Goal: Task Accomplishment & Management: Manage account settings

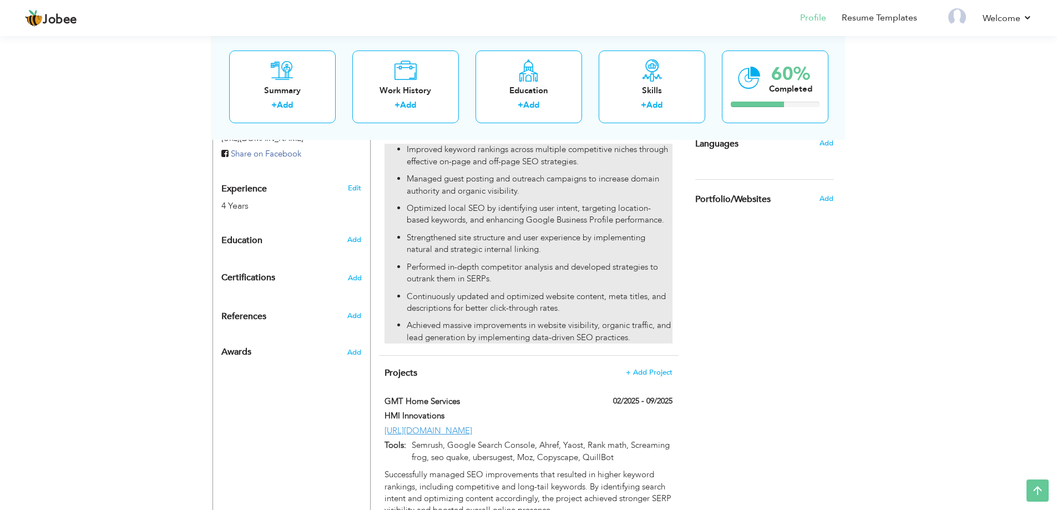
scroll to position [435, 0]
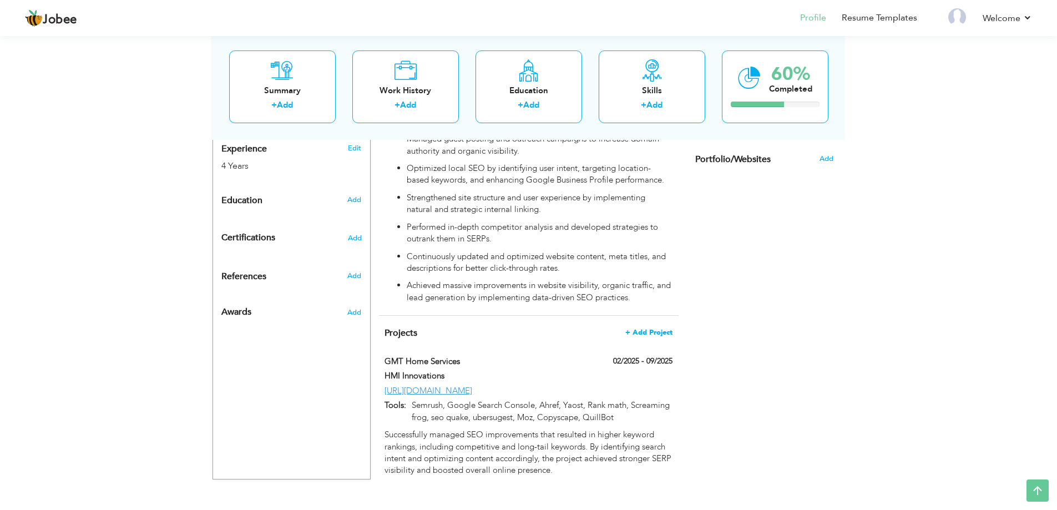
click at [658, 328] on span "+ Add Project" at bounding box center [648, 332] width 47 height 8
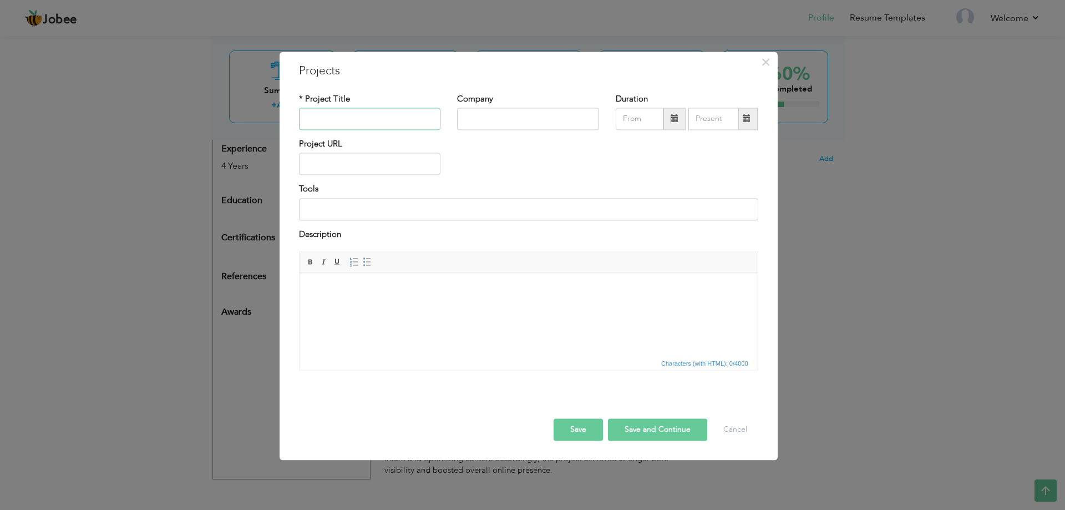
click at [356, 116] on input "text" at bounding box center [370, 119] width 142 height 22
type input "[PERSON_NAME]"
click at [466, 125] on input "text" at bounding box center [528, 119] width 142 height 22
type input "HMI Innovations"
click at [393, 170] on input "text" at bounding box center [370, 164] width 142 height 22
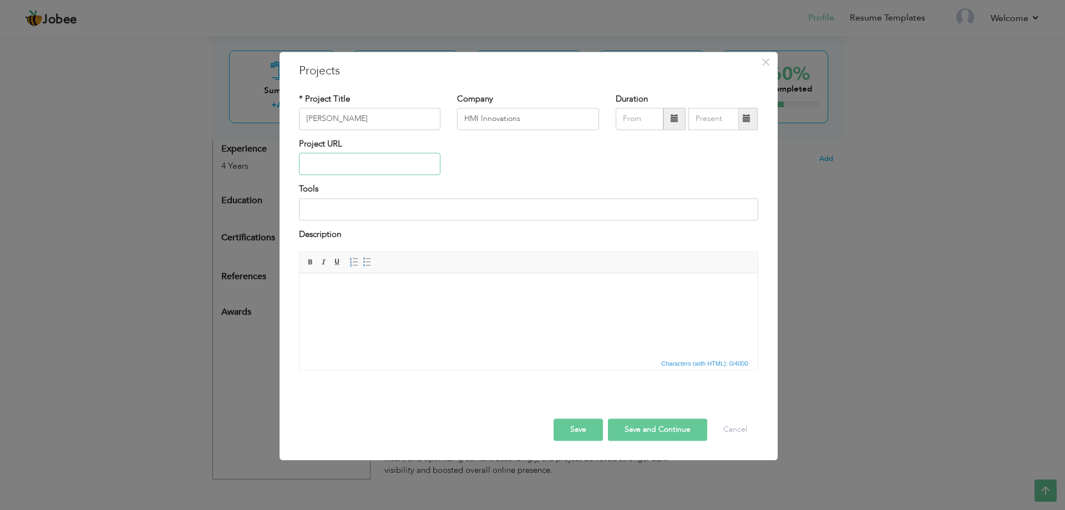
paste input "[URL][DOMAIN_NAME]"
type input "[URL][DOMAIN_NAME]"
click at [354, 210] on input at bounding box center [528, 209] width 459 height 22
click at [367, 307] on html at bounding box center [528, 290] width 458 height 34
click at [581, 430] on button "Save" at bounding box center [578, 430] width 49 height 22
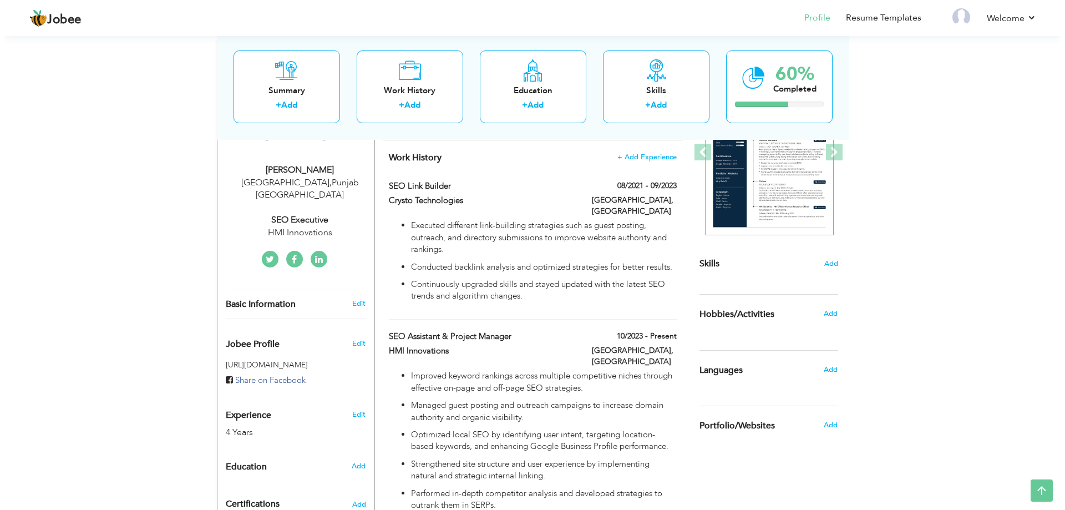
scroll to position [170, 0]
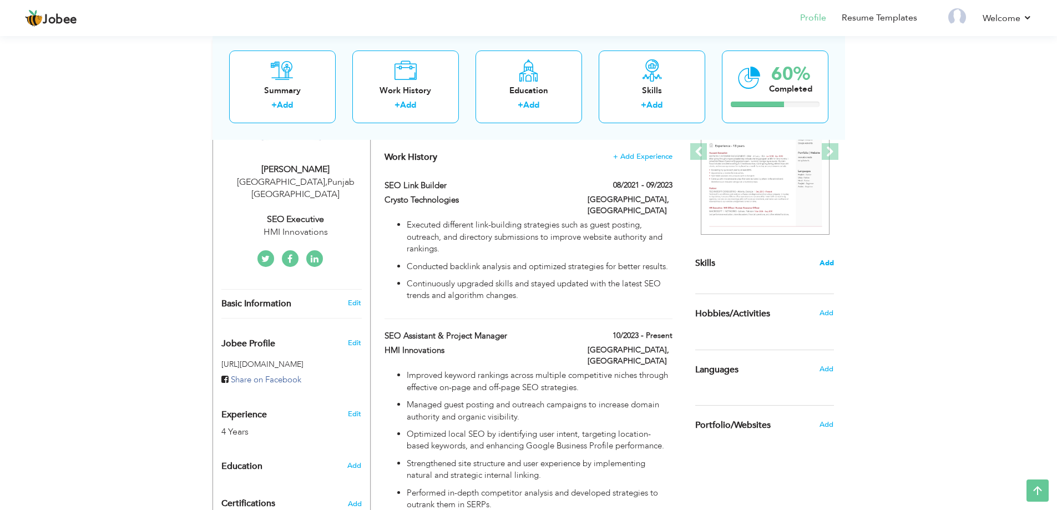
click at [826, 261] on span "Add" at bounding box center [826, 263] width 14 height 11
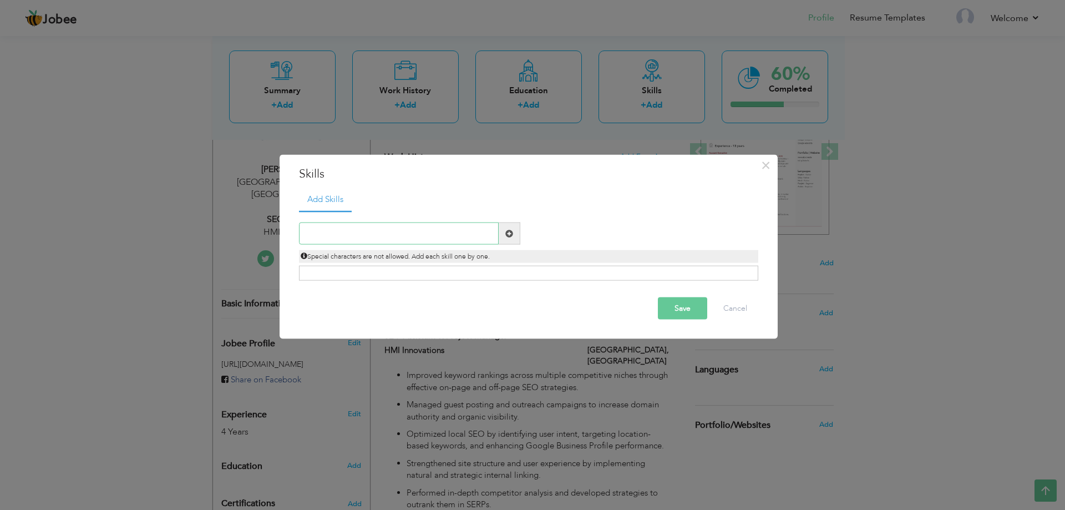
click at [392, 229] on input "text" at bounding box center [399, 233] width 200 height 22
paste input "On-Page SEO"
type input "On-Page SEO"
click at [509, 235] on span at bounding box center [509, 233] width 8 height 8
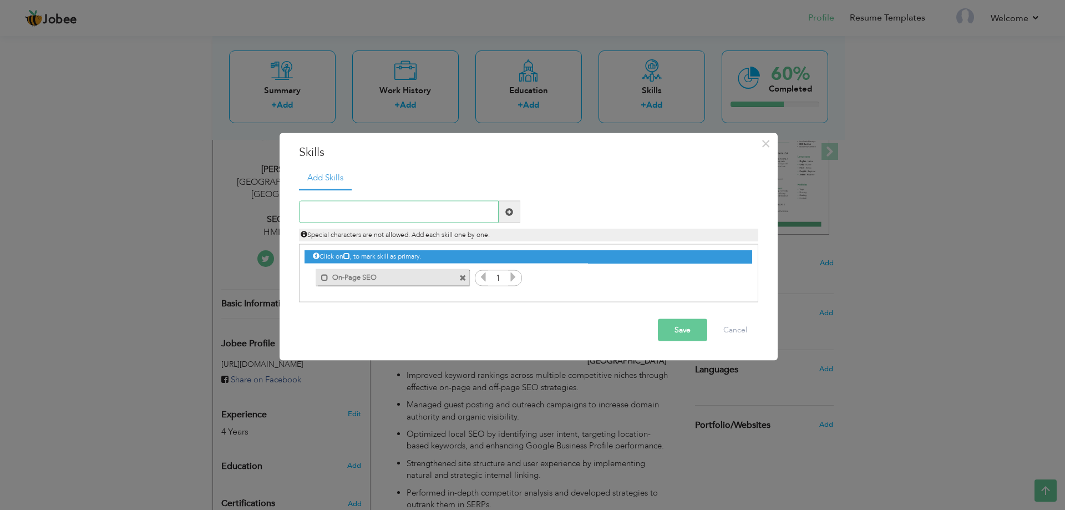
click at [368, 210] on input "text" at bounding box center [399, 212] width 200 height 22
paste input "Off-Page SEO"
type input "Off-Page SEO"
click at [512, 207] on span at bounding box center [509, 211] width 8 height 8
click at [339, 205] on input "text" at bounding box center [399, 212] width 200 height 22
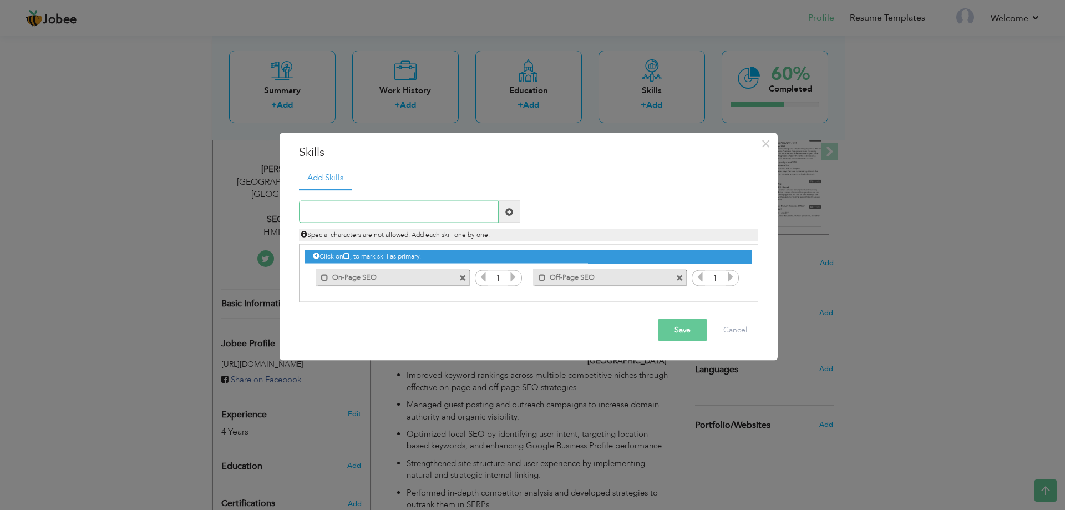
paste input "Technical SEO"
type input "Technical SEO"
click at [510, 207] on span at bounding box center [509, 211] width 8 height 8
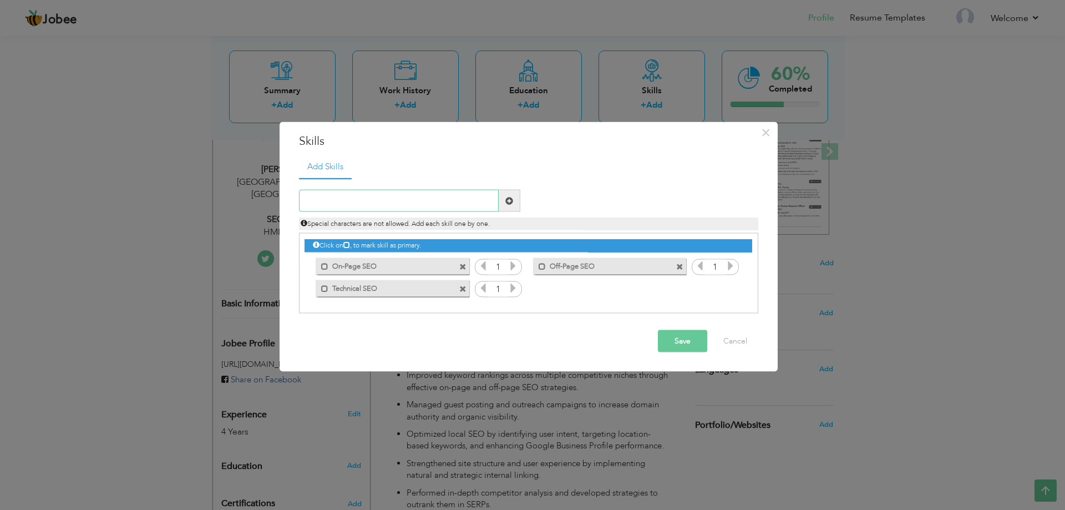
click at [367, 203] on input "text" at bounding box center [399, 201] width 200 height 22
paste input "Local SEO"
type input "Local SEO"
click at [509, 201] on span at bounding box center [509, 200] width 8 height 8
click at [373, 196] on input "text" at bounding box center [399, 201] width 200 height 22
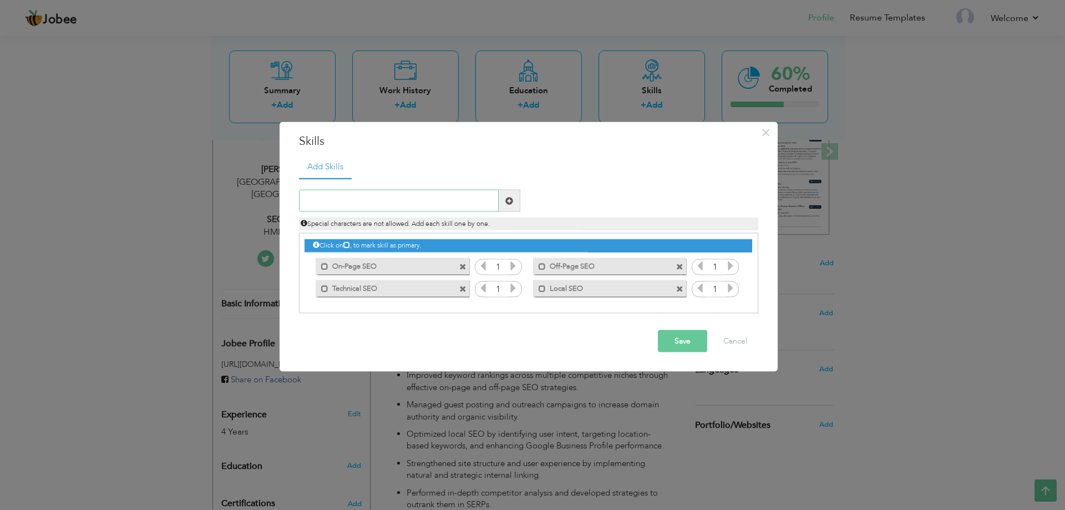
paste input "Keyword Research & Intent Analysis"
type input "Keyword Research & Intent Analysis"
click at [505, 201] on span at bounding box center [509, 200] width 8 height 8
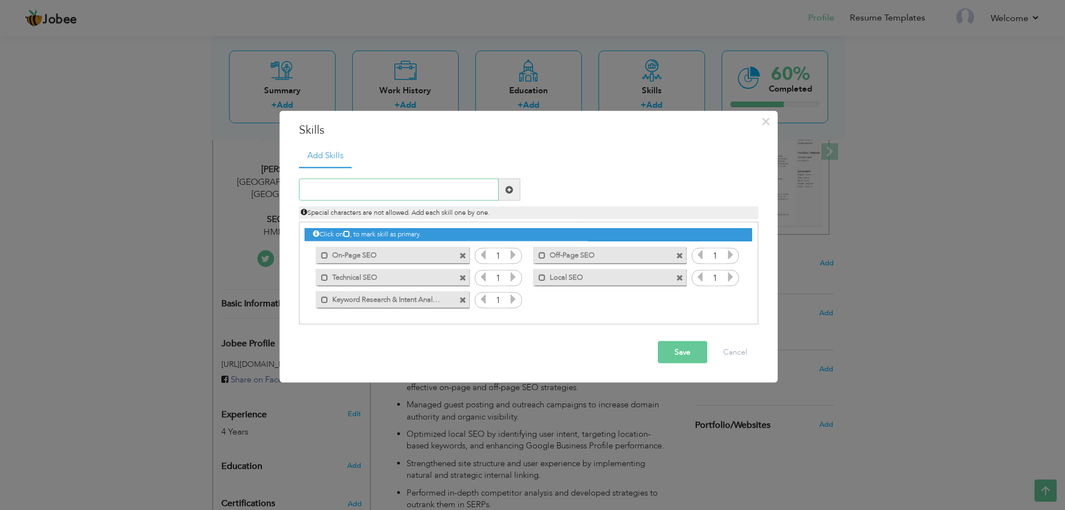
click at [395, 187] on input "text" at bounding box center [399, 190] width 200 height 22
paste input "Competitor Analysis"
type input "Competitor Analysis"
click at [509, 187] on span at bounding box center [509, 189] width 8 height 8
click at [381, 185] on input "text" at bounding box center [399, 190] width 200 height 22
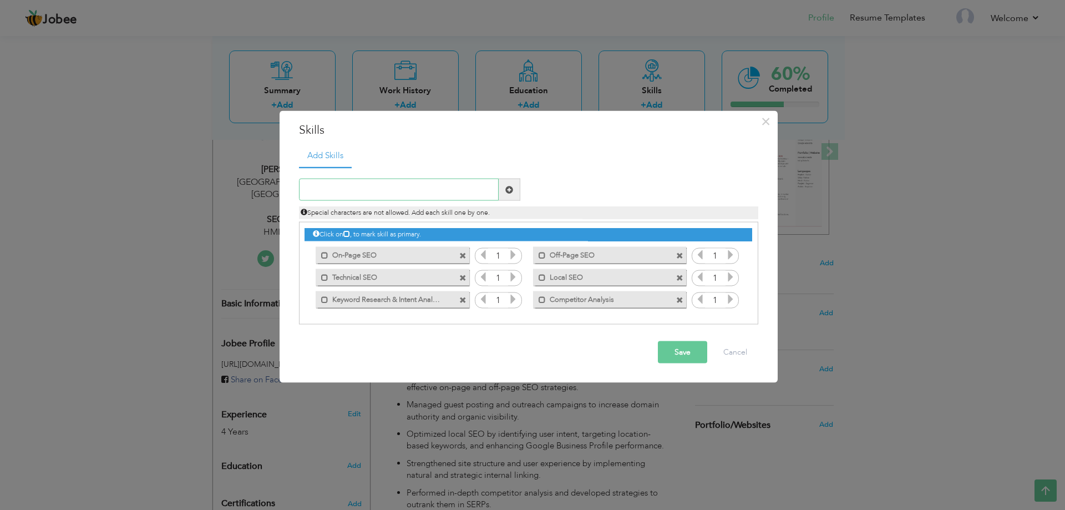
paste input "ink Building (Guest Posting, Outreach, Directory,"
type input "ink Building (Guest Posting, Outreach, Directory,"
click at [503, 189] on span at bounding box center [510, 190] width 22 height 22
click at [430, 182] on input "text" at bounding box center [399, 190] width 200 height 22
paste input "Link Building (Guest Posting, Outreach, Directory,"
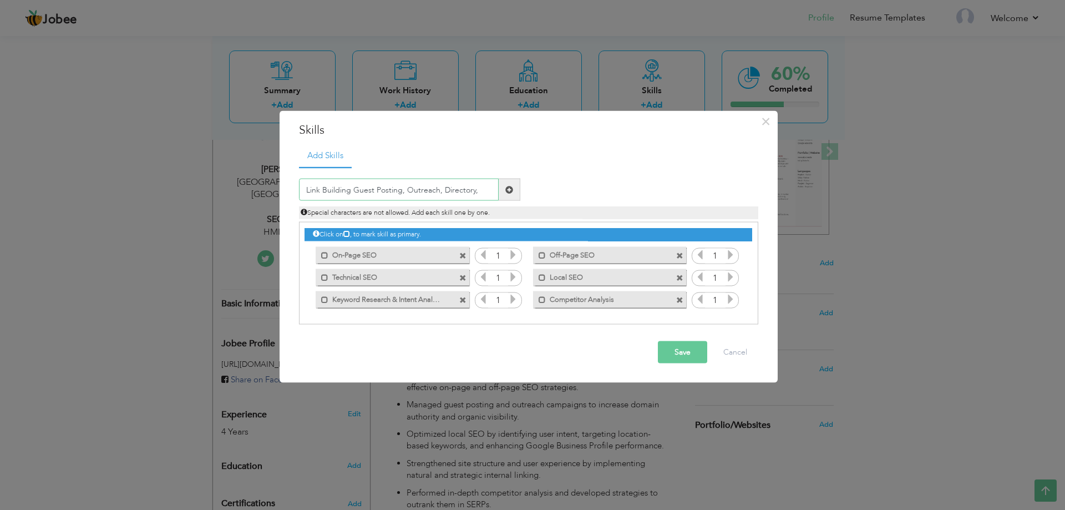
type input "Link Building Guest Posting, Outreach, Directory,"
click at [514, 189] on span at bounding box center [510, 190] width 22 height 22
click at [453, 189] on input "text" at bounding box center [399, 190] width 200 height 22
paste input "Link Building (Guest Posting, Outreach, Directory,"
type input "Link Building Guest Posting Outreach Directory"
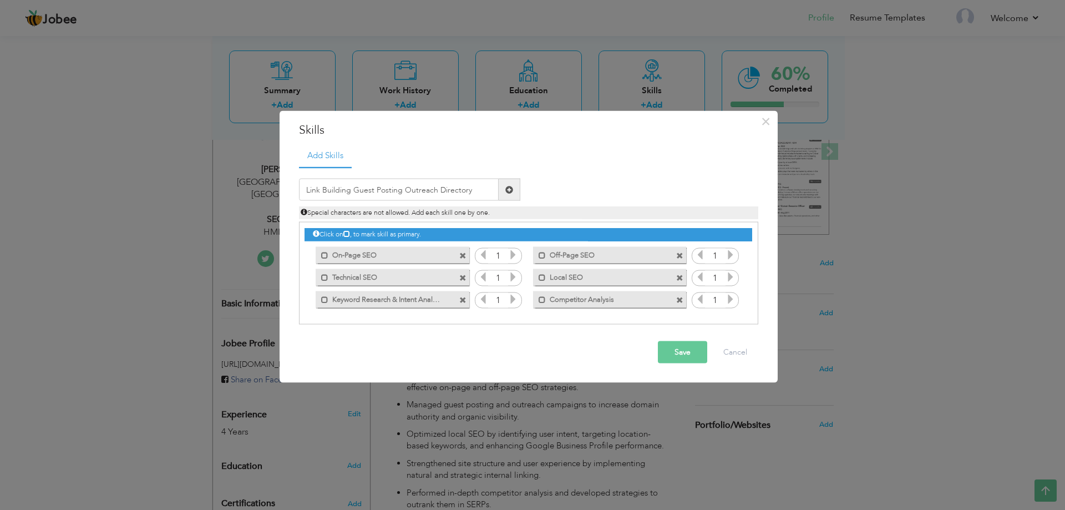
click at [506, 183] on span at bounding box center [510, 190] width 22 height 22
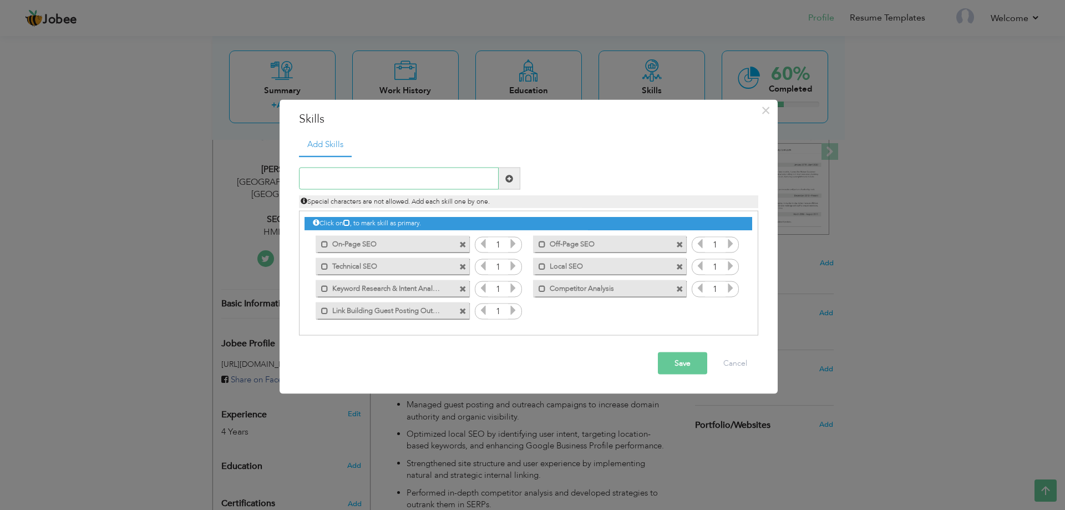
click at [394, 177] on input "text" at bounding box center [399, 179] width 200 height 22
paste input "Internal Linking Optimization"
type input "Internal Linking Optimization"
click at [505, 178] on span at bounding box center [509, 178] width 8 height 8
click at [393, 179] on input "text" at bounding box center [399, 179] width 200 height 22
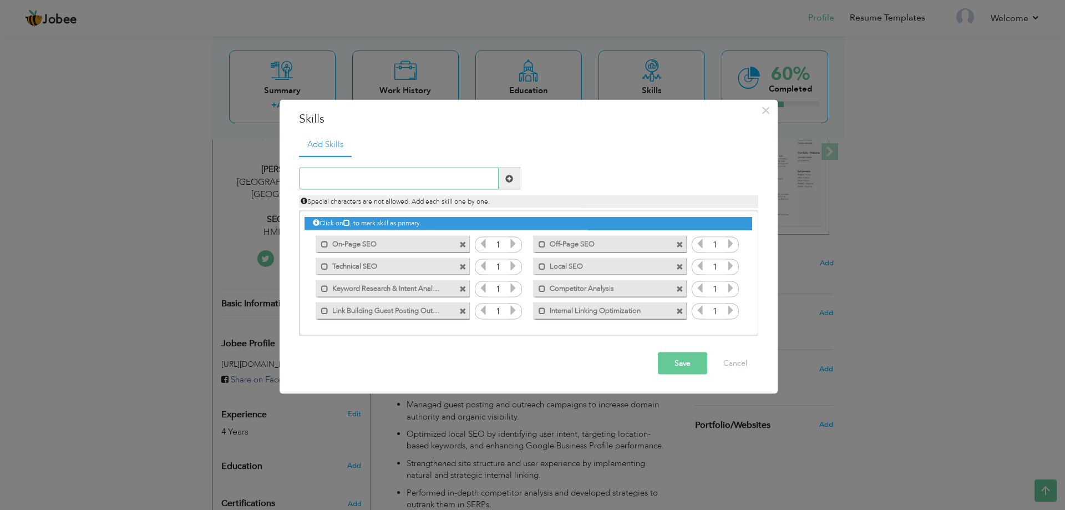
paste input "Content Optimization (EEAT-focused)"
click at [386, 176] on input "Content Optimization (EEAT-focused)" at bounding box center [399, 179] width 200 height 22
type input "Content Optimization EEAT-focused"
click at [506, 173] on span at bounding box center [510, 179] width 22 height 22
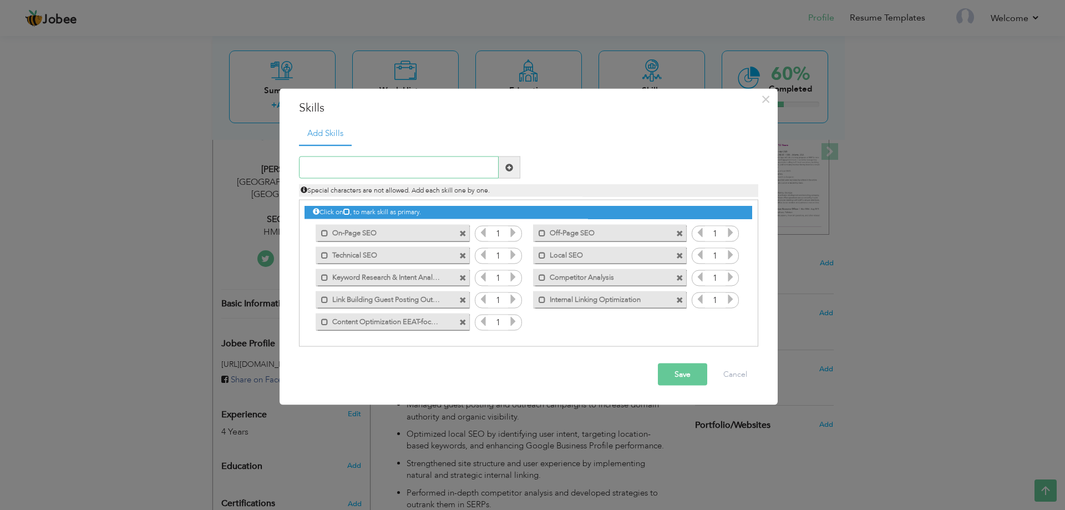
click at [390, 159] on input "text" at bounding box center [399, 167] width 200 height 22
paste input "Meta Title & Description Optimization"
type input "Meta Title & Description Optimization"
click at [509, 166] on span at bounding box center [509, 167] width 8 height 8
click at [444, 168] on input "text" at bounding box center [399, 167] width 200 height 22
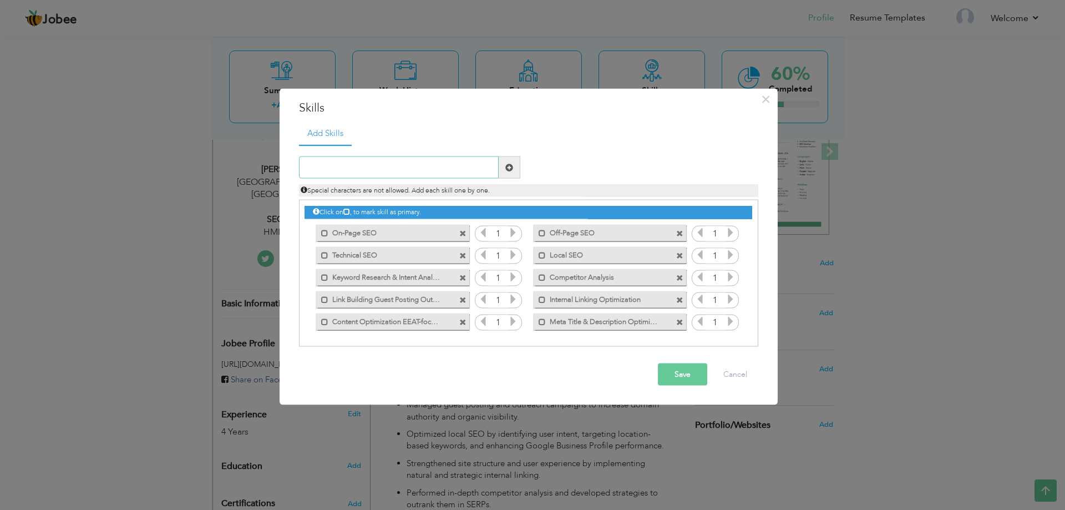
paste input "Google Search Console"
type input "Google Search Console"
click at [511, 166] on span at bounding box center [509, 167] width 8 height 8
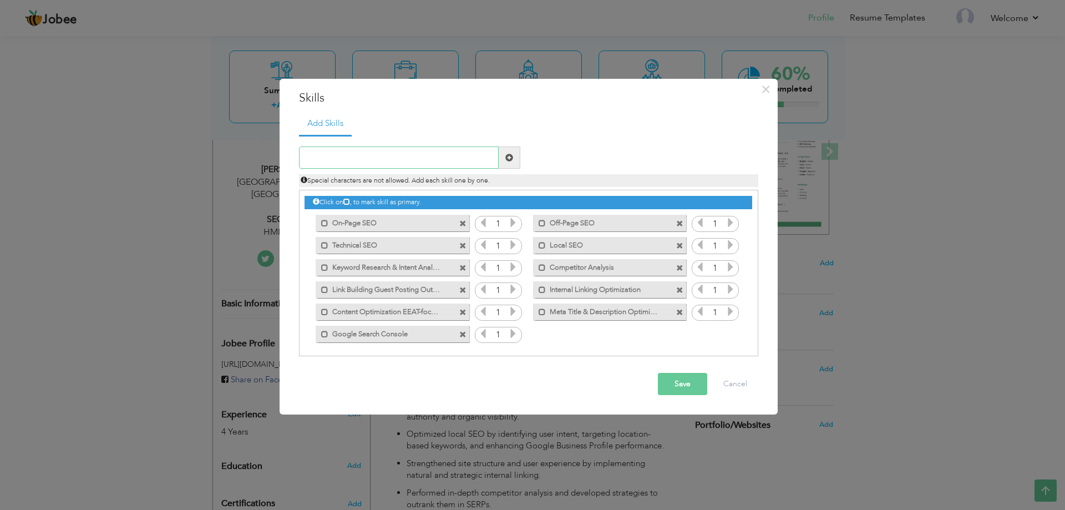
click at [350, 158] on input "text" at bounding box center [399, 157] width 200 height 22
paste input "SEO Tools (Ahrefs, SEMrush, Moz, Screaming Frog)"
click at [401, 158] on input "SEO Tools Ahrefs, SEMrush, Moz, Screaming Frog" at bounding box center [399, 157] width 200 height 22
type input "SEO Tools Ahrefs SEMrush Moz Screaming Frog"
click at [506, 156] on span at bounding box center [509, 158] width 8 height 8
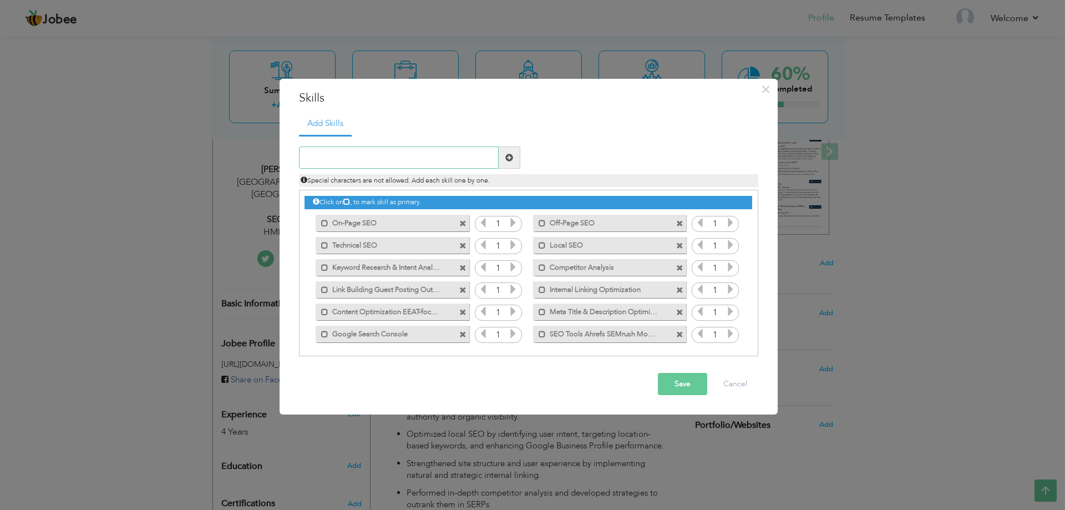
click at [422, 150] on input "text" at bounding box center [399, 157] width 200 height 22
paste input "Rank Tracking & Reporting"
type input "Rank Tracking & Reporting"
click at [513, 158] on span at bounding box center [509, 158] width 8 height 8
click at [402, 158] on input "text" at bounding box center [399, 157] width 200 height 22
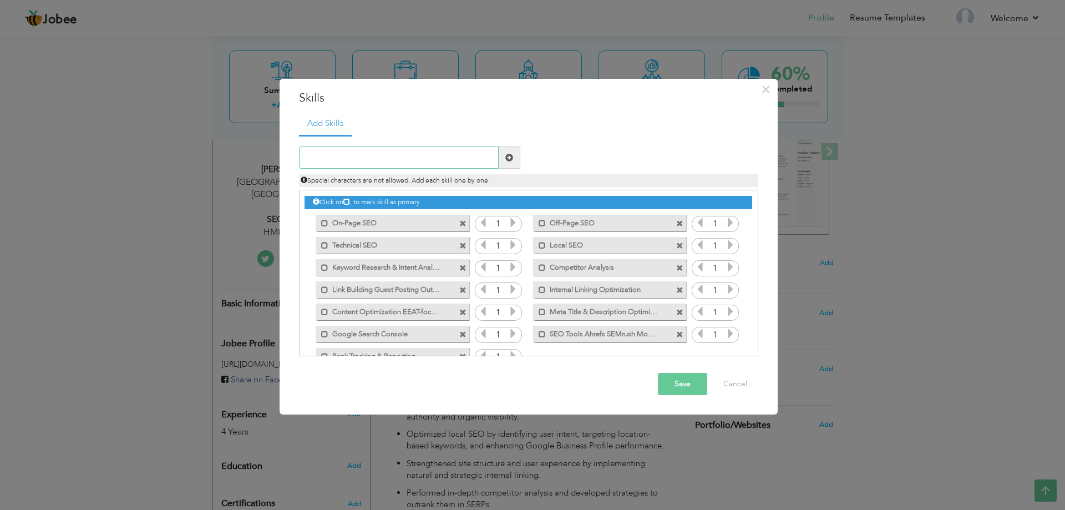
paste input "Site Audit & Error Fixing (Crawl / Index issues)"
type input "Site Audit Error Fixing Crawl Index issues"
click at [514, 152] on span at bounding box center [510, 157] width 22 height 22
click at [373, 163] on input "text" at bounding box center [399, 157] width 200 height 22
paste input "Strategy Development for SERP Growth"
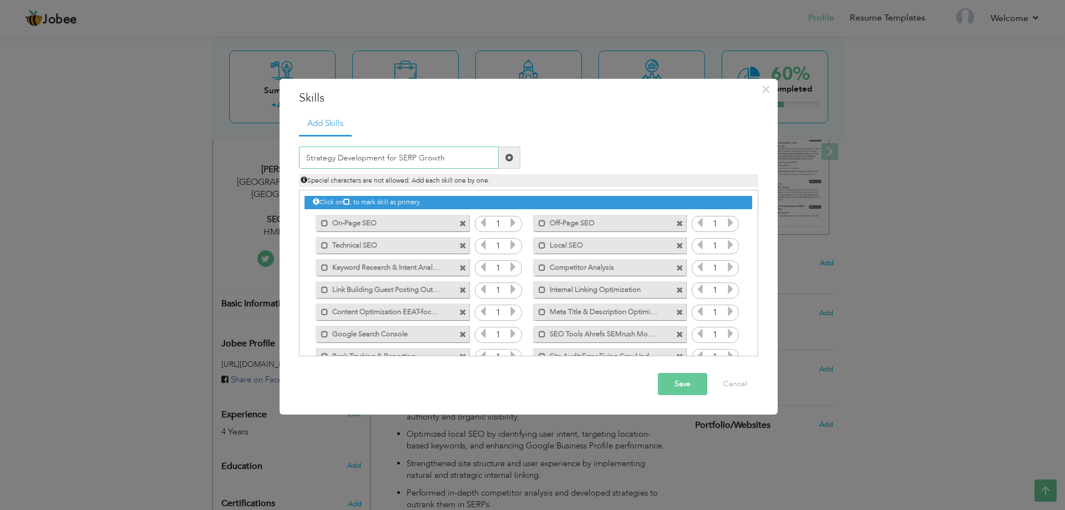
type input "Strategy Development for SERP Growth"
click at [511, 161] on span at bounding box center [509, 158] width 8 height 8
click at [388, 158] on input "text" at bounding box center [399, 157] width 200 height 22
paste input "ROI-Focused SEO Strategy Development"
type input "ROI Focused SEO Strategy Development"
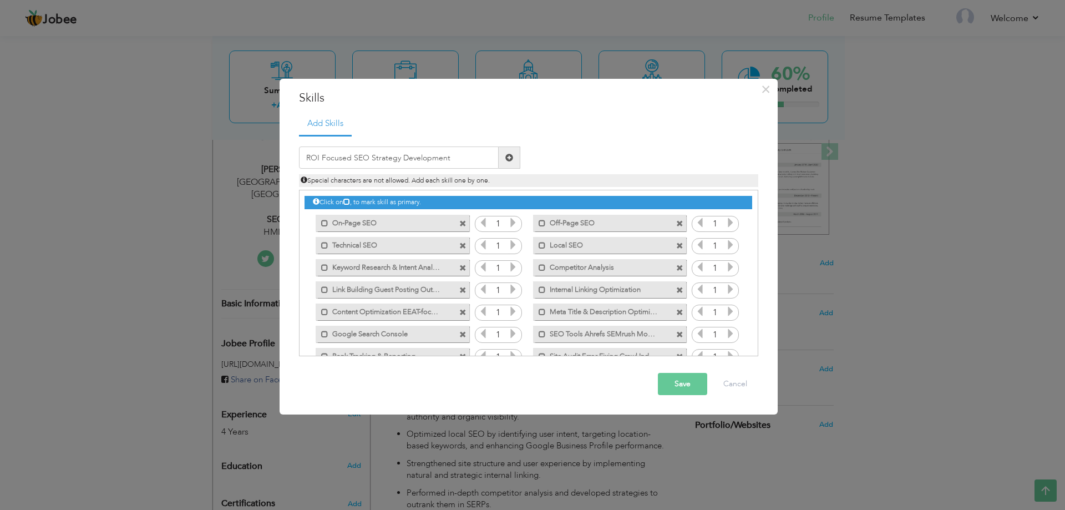
click at [509, 156] on span at bounding box center [509, 158] width 8 height 8
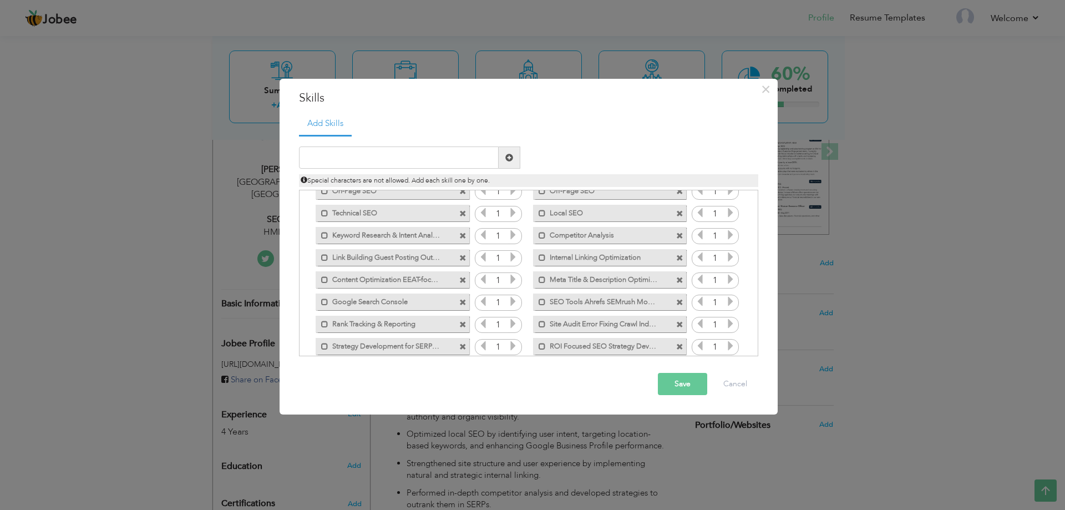
scroll to position [47, 0]
click at [678, 386] on button "Save" at bounding box center [682, 384] width 49 height 22
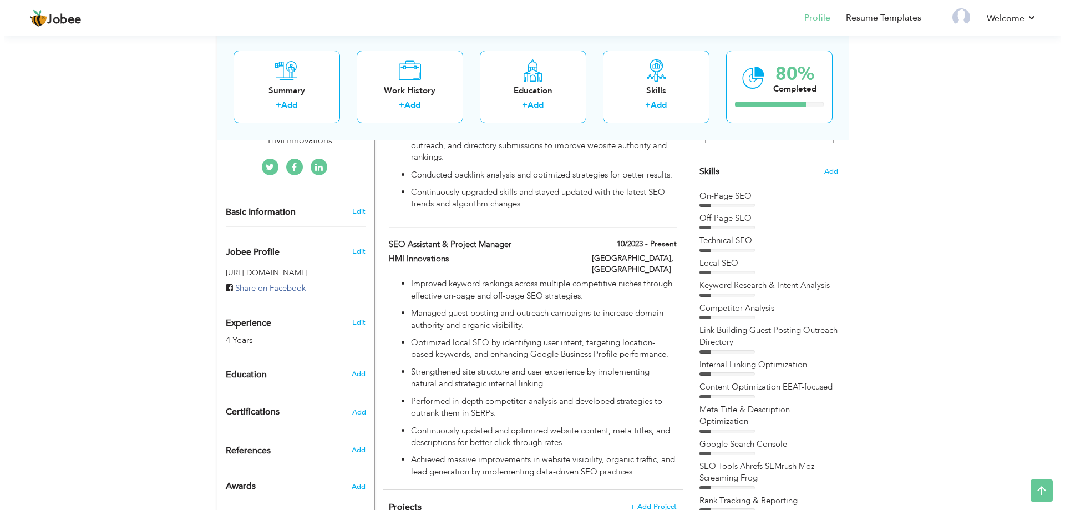
scroll to position [249, 0]
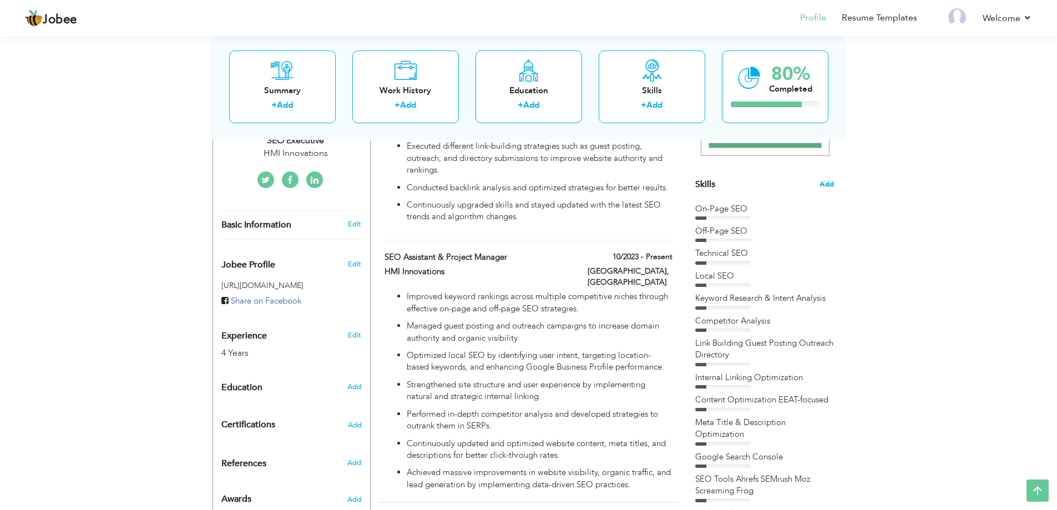
click at [829, 181] on span "Add" at bounding box center [826, 184] width 14 height 11
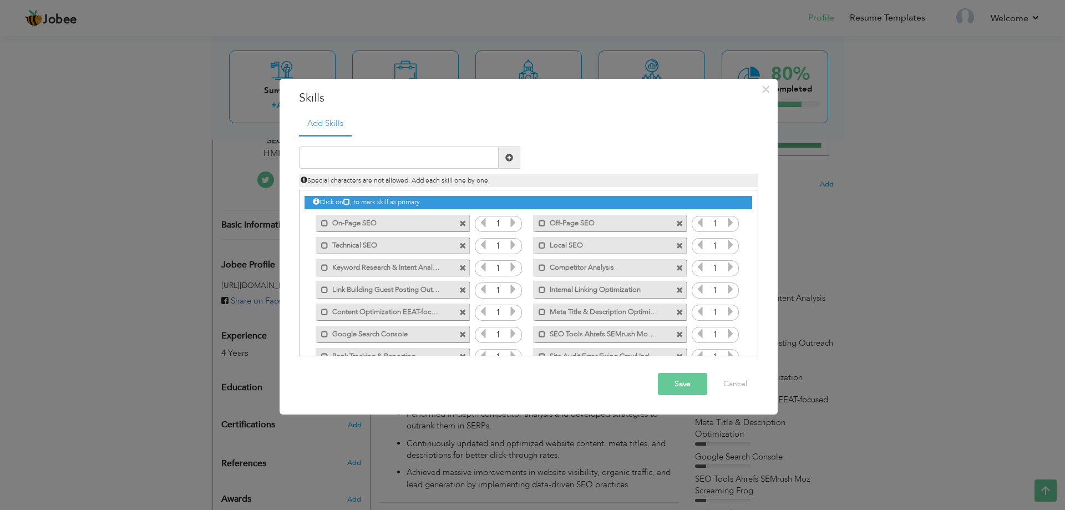
click at [512, 219] on icon at bounding box center [513, 222] width 10 height 10
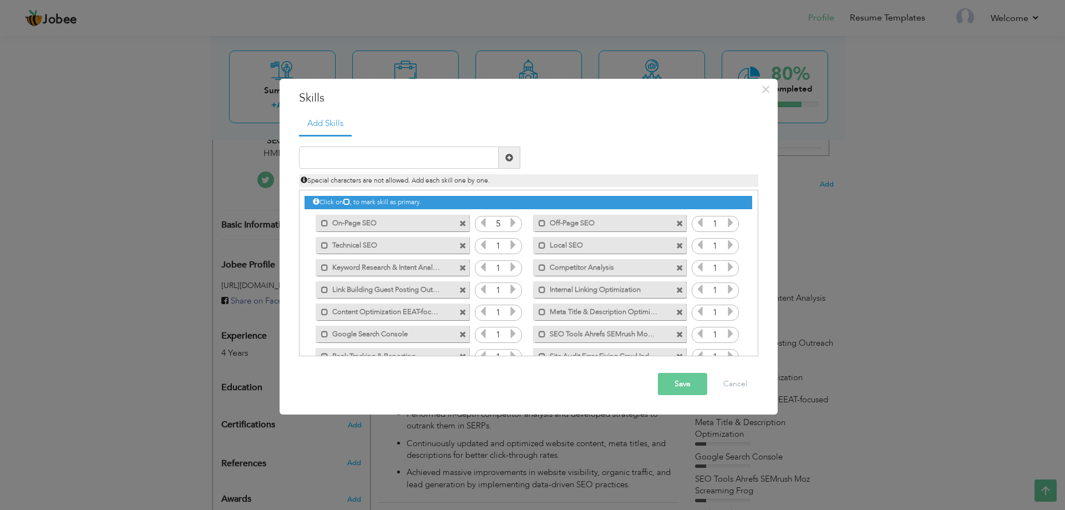
click at [512, 219] on icon at bounding box center [513, 222] width 10 height 10
click at [509, 221] on icon at bounding box center [513, 222] width 10 height 10
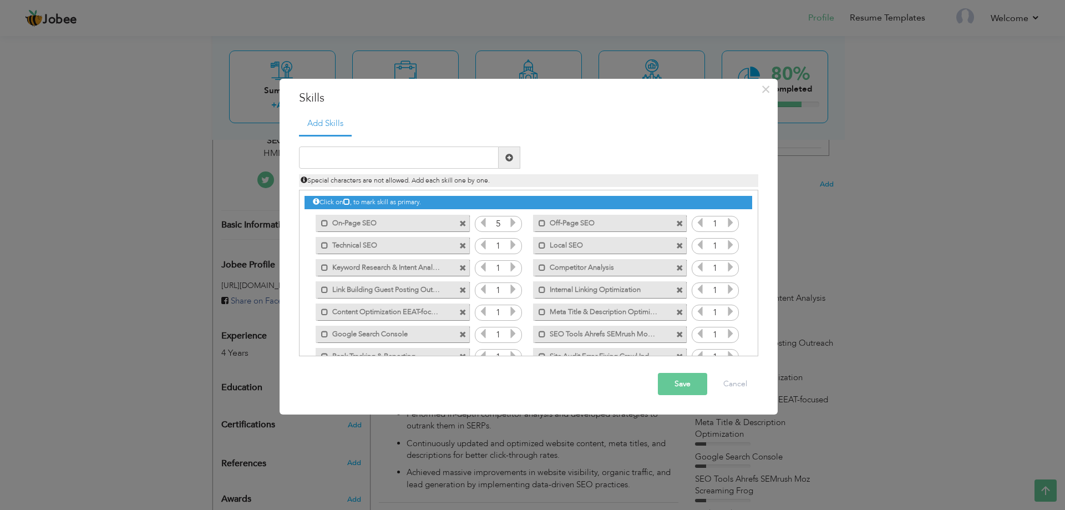
click at [509, 221] on icon at bounding box center [513, 222] width 10 height 10
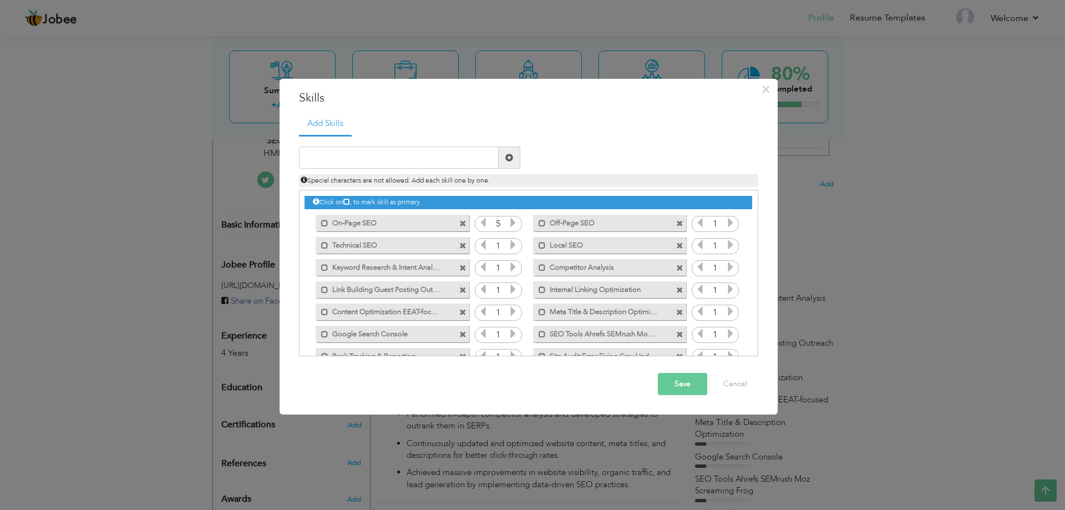
click at [511, 244] on icon at bounding box center [513, 245] width 10 height 10
click at [511, 265] on icon at bounding box center [513, 267] width 10 height 10
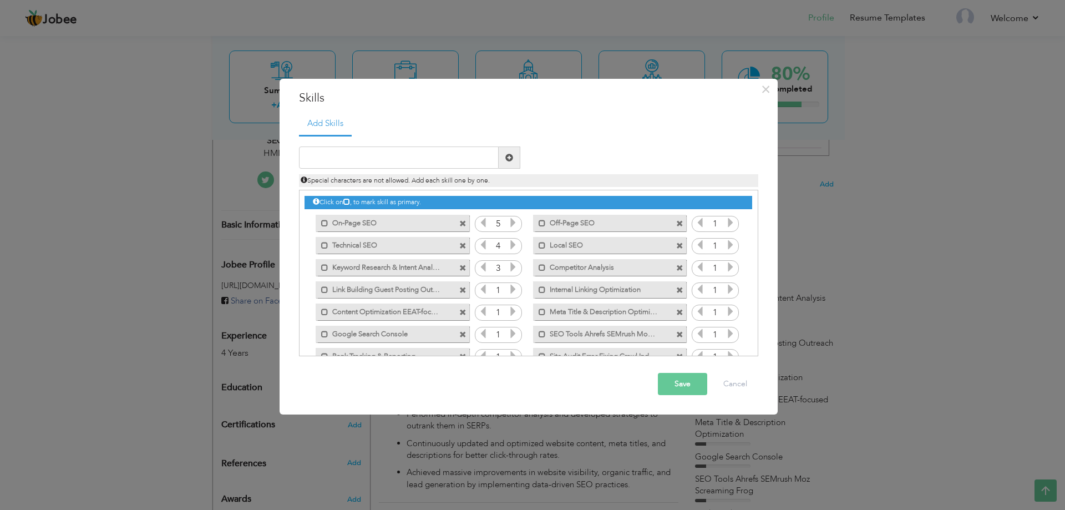
click at [511, 265] on icon at bounding box center [513, 267] width 10 height 10
click at [511, 290] on icon at bounding box center [513, 289] width 10 height 10
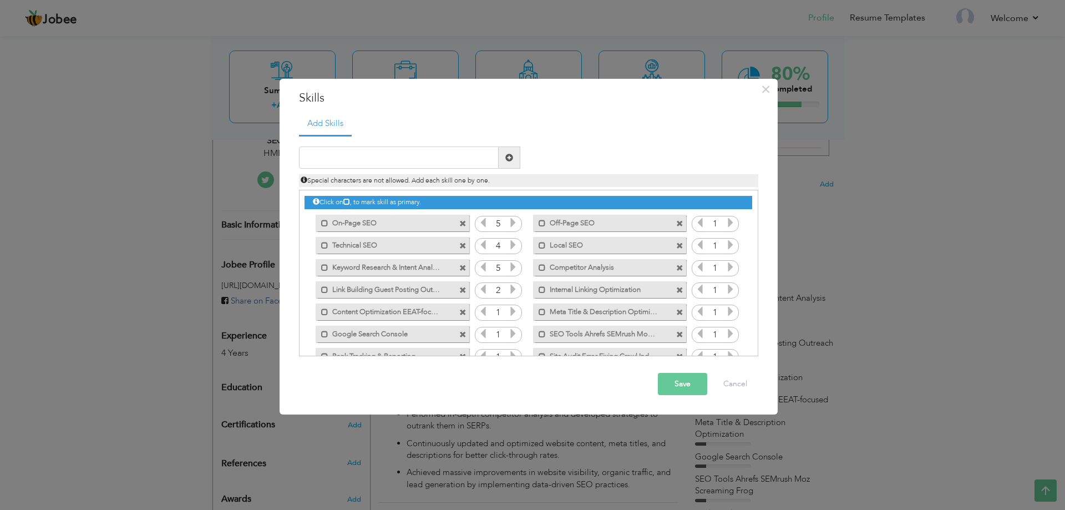
click at [511, 290] on icon at bounding box center [513, 289] width 10 height 10
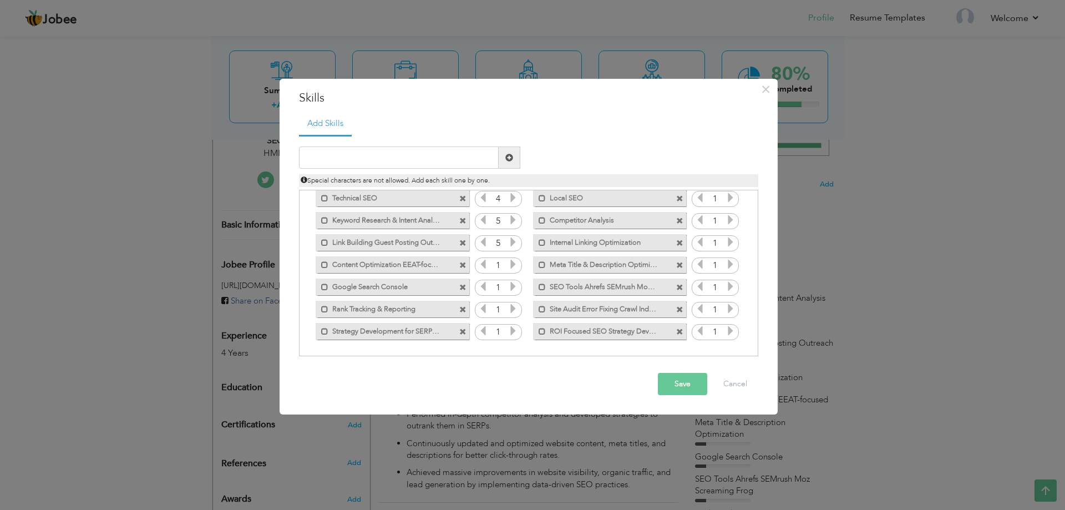
click at [510, 266] on icon at bounding box center [513, 264] width 10 height 10
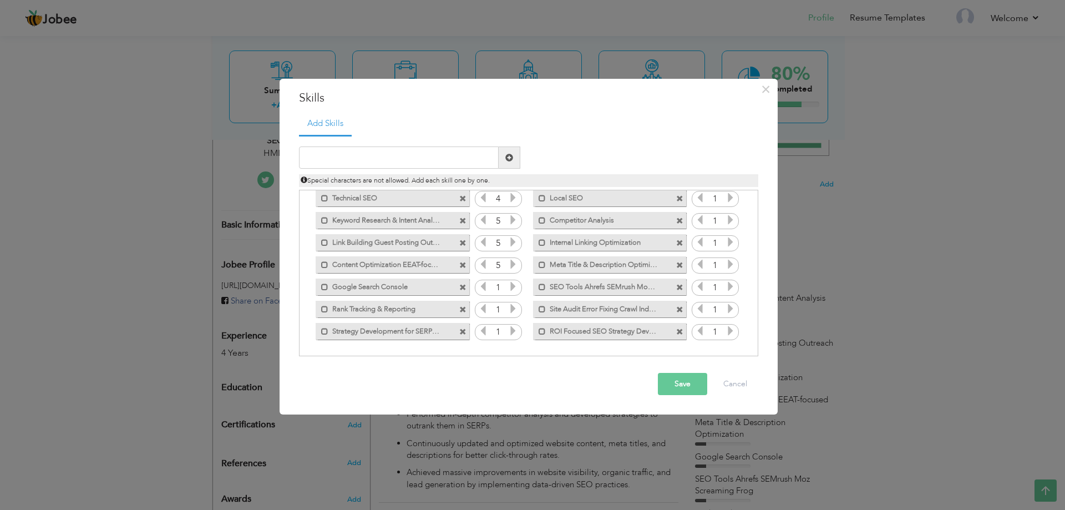
click at [511, 285] on icon at bounding box center [513, 286] width 10 height 10
click at [510, 309] on icon at bounding box center [513, 308] width 10 height 10
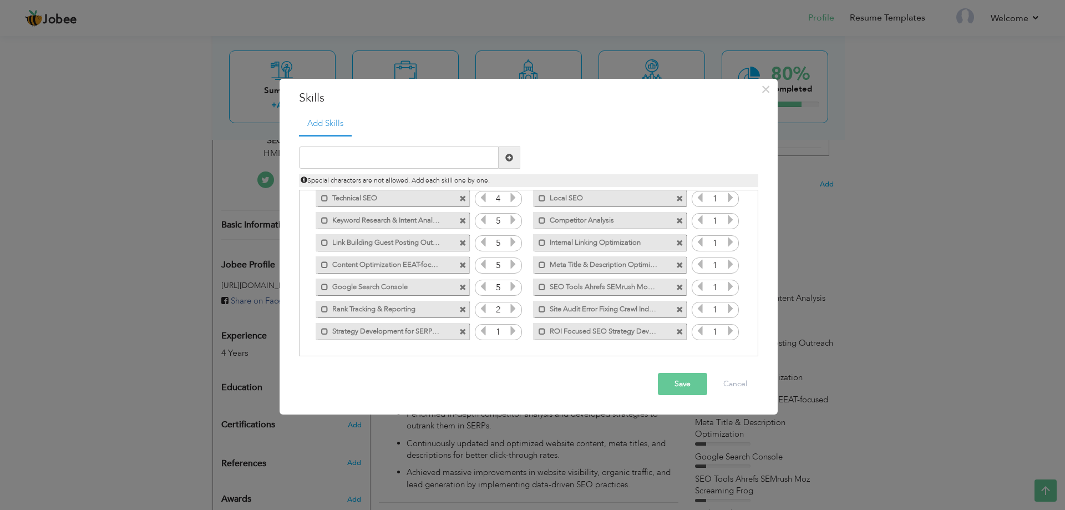
click at [510, 309] on icon at bounding box center [513, 308] width 10 height 10
click at [513, 328] on icon at bounding box center [513, 331] width 10 height 10
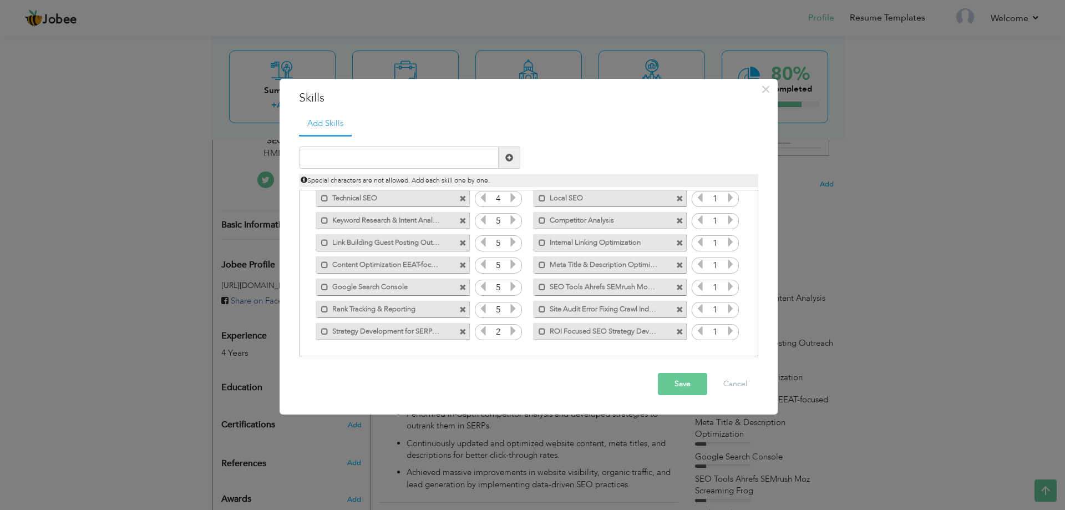
click at [513, 328] on icon at bounding box center [513, 331] width 10 height 10
click at [727, 199] on icon at bounding box center [731, 197] width 10 height 10
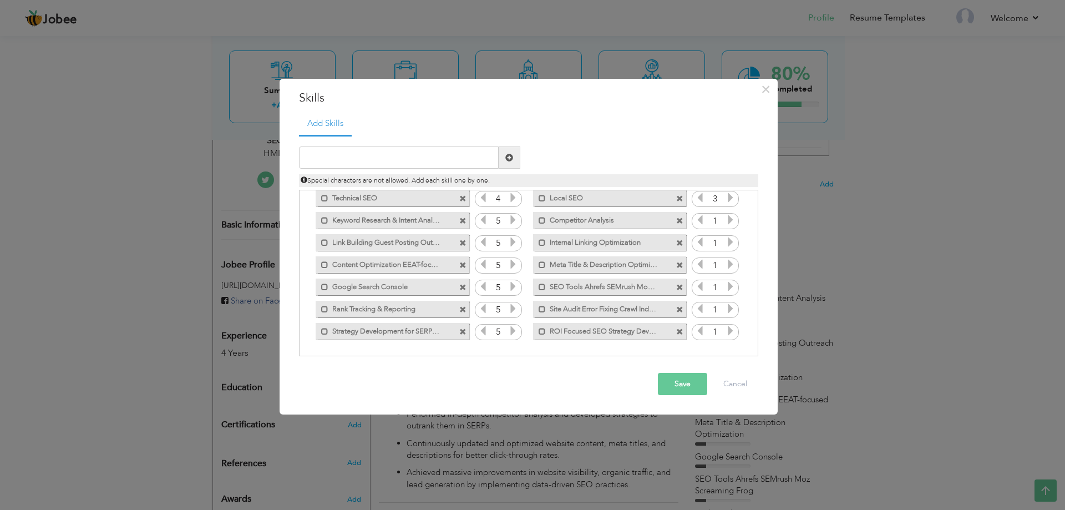
click at [727, 199] on icon at bounding box center [731, 197] width 10 height 10
click at [729, 220] on icon at bounding box center [731, 220] width 10 height 10
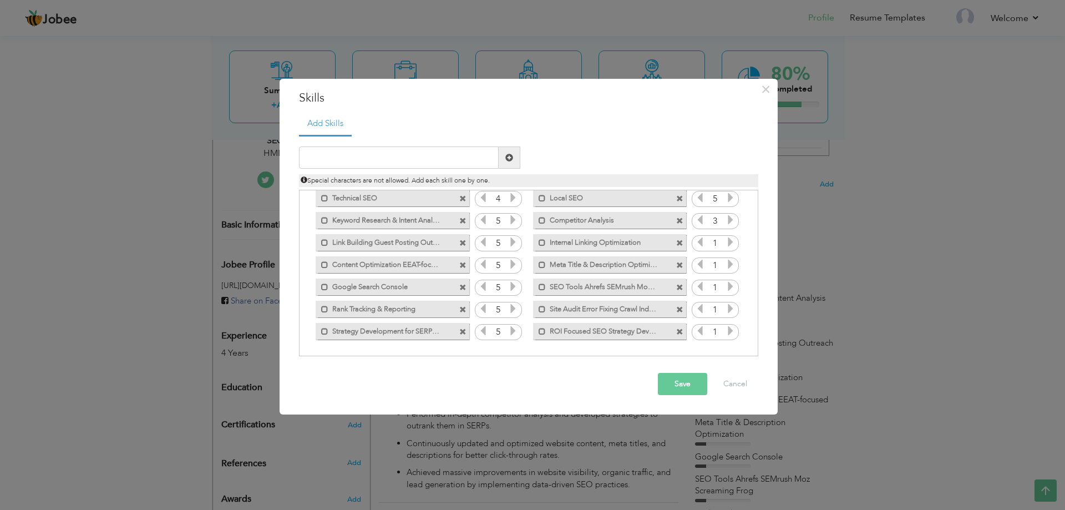
click at [729, 220] on icon at bounding box center [731, 220] width 10 height 10
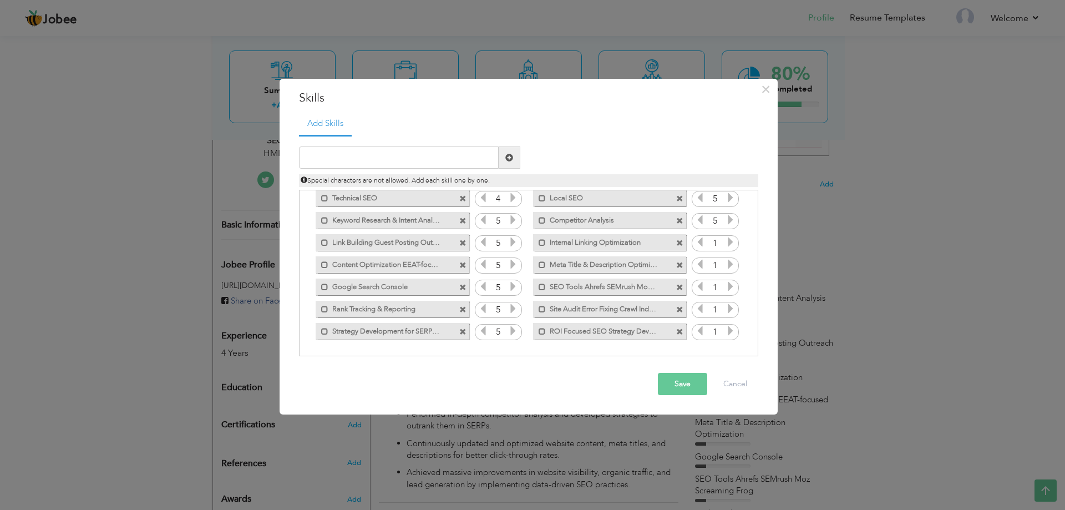
click at [729, 237] on icon at bounding box center [731, 242] width 10 height 10
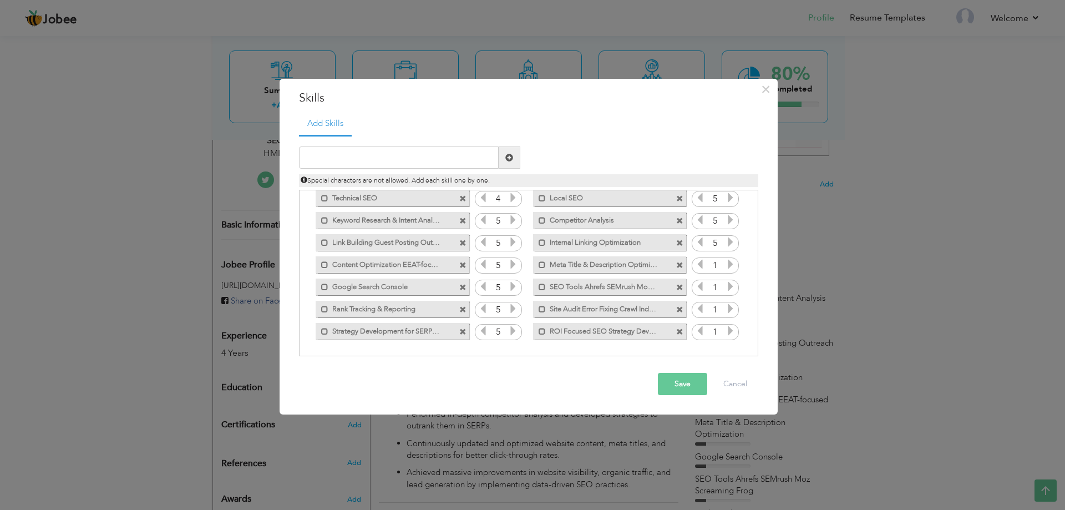
click at [728, 261] on icon at bounding box center [731, 264] width 10 height 10
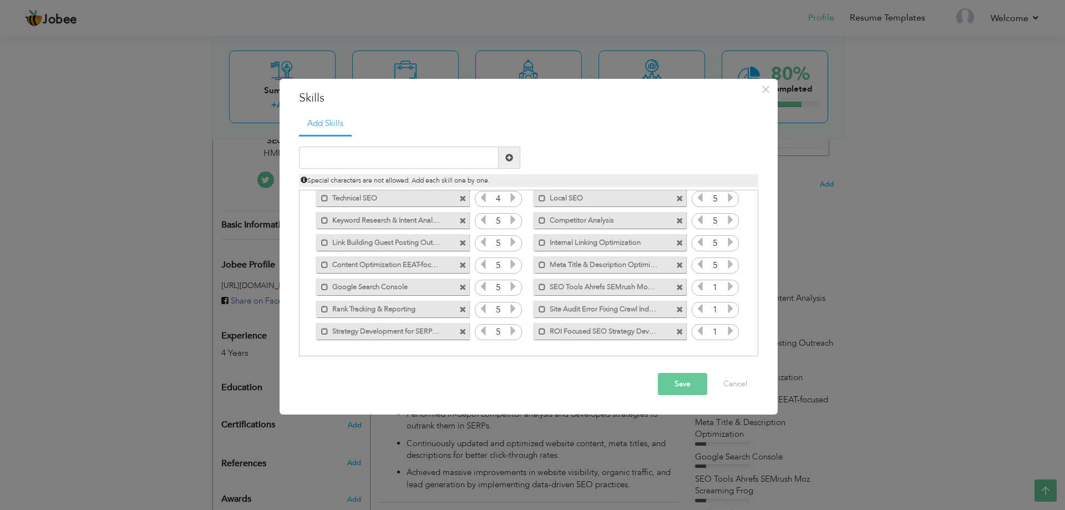
click at [727, 281] on icon at bounding box center [731, 286] width 10 height 10
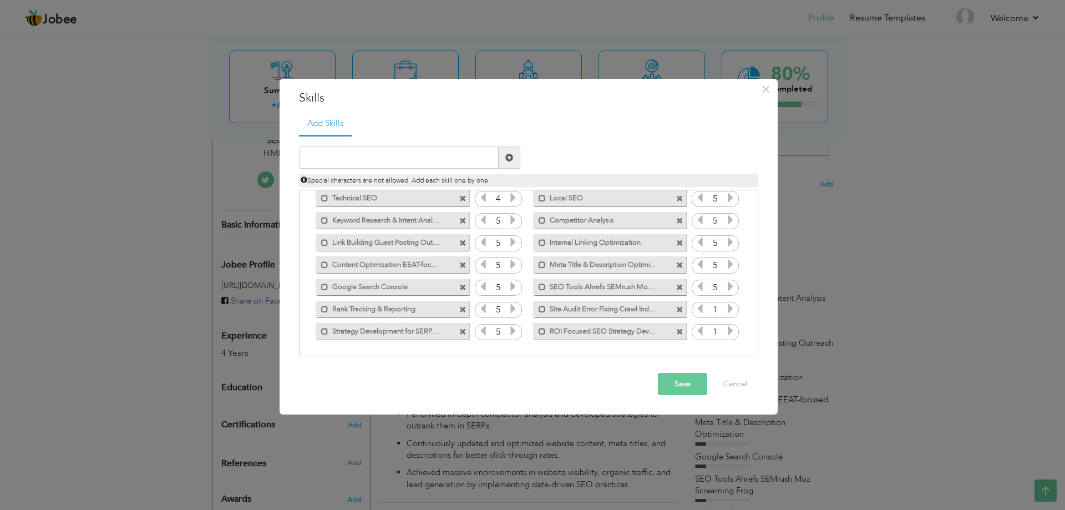
click at [726, 312] on icon at bounding box center [731, 308] width 10 height 10
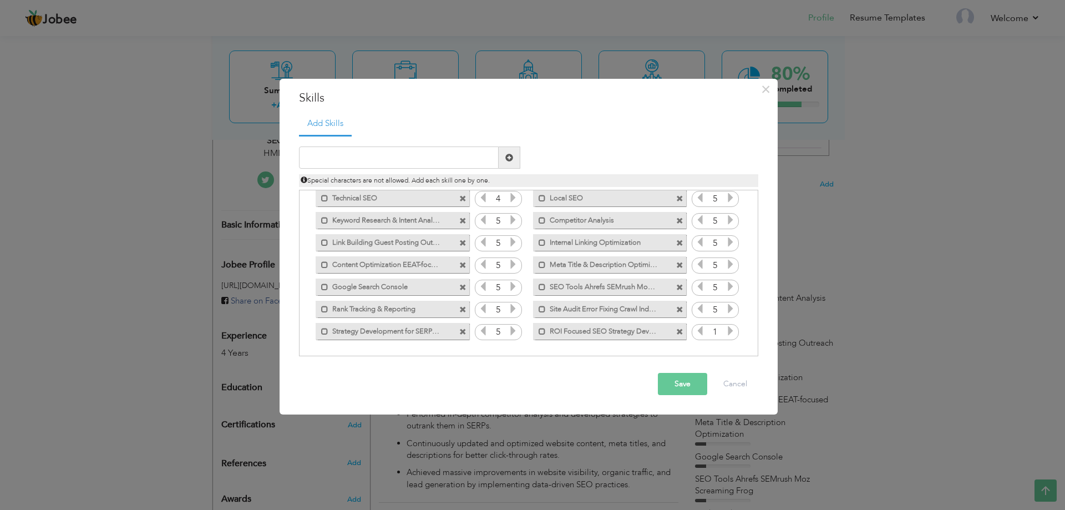
click at [726, 327] on icon at bounding box center [731, 331] width 10 height 10
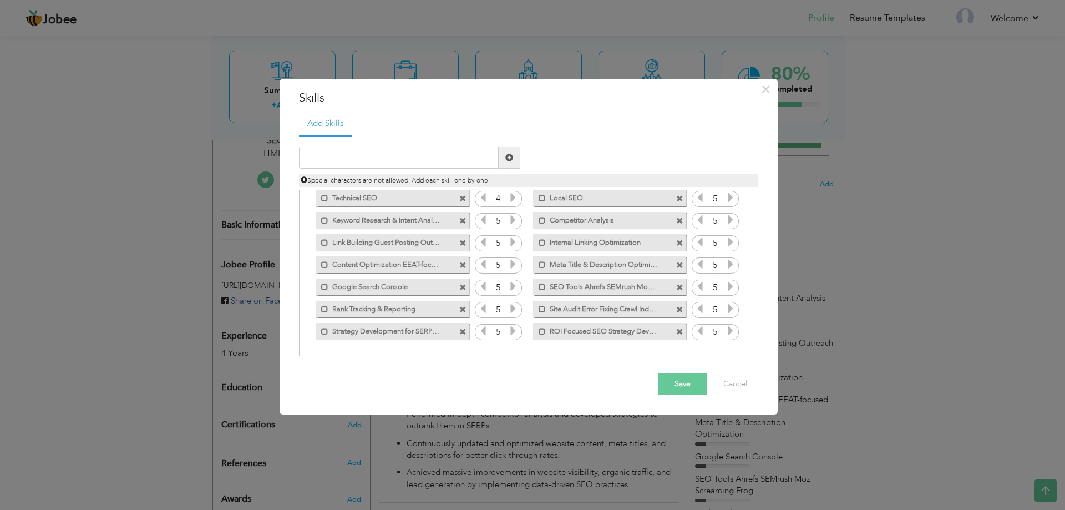
click at [726, 327] on icon at bounding box center [731, 331] width 10 height 10
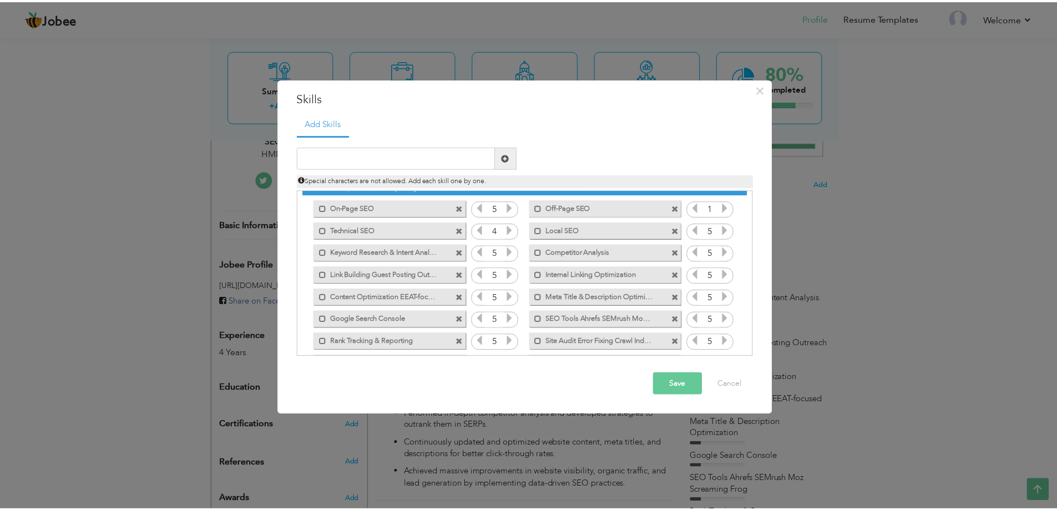
scroll to position [0, 0]
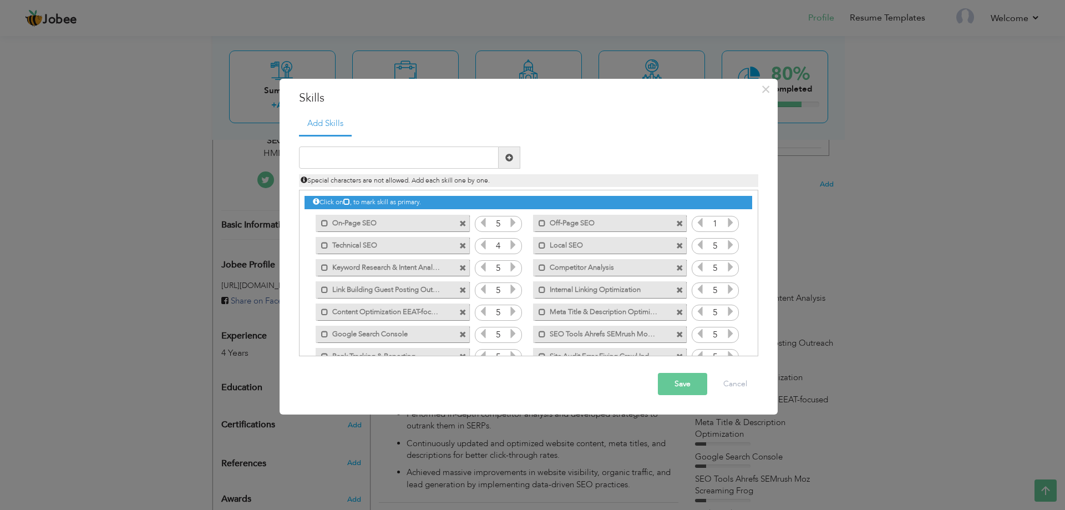
click at [676, 383] on button "Save" at bounding box center [682, 384] width 49 height 22
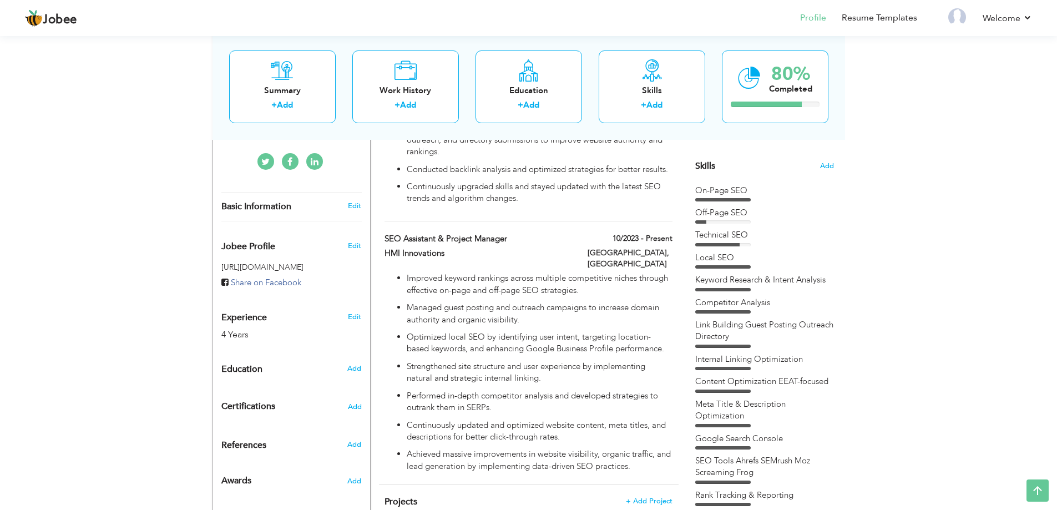
scroll to position [249, 0]
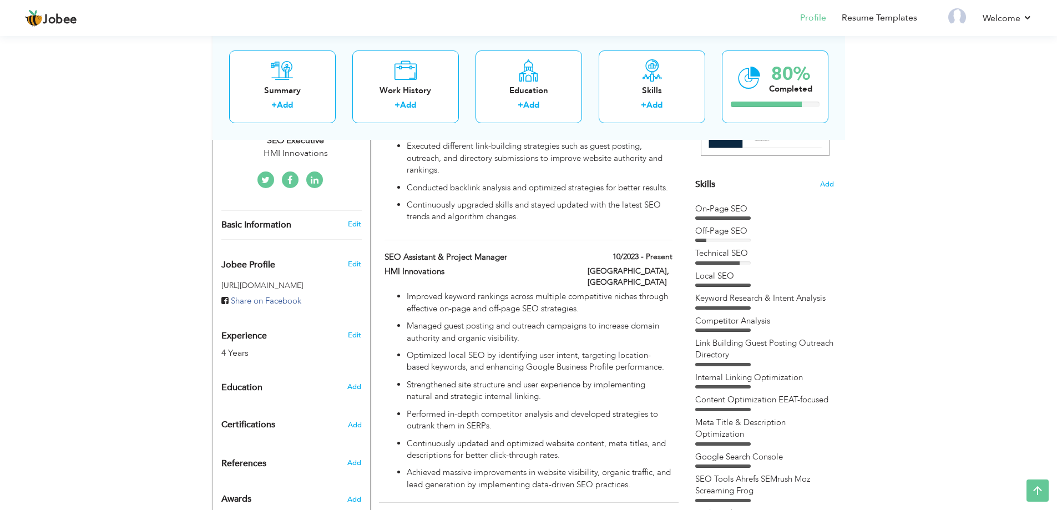
click at [834, 183] on div "Choose a Template ‹" at bounding box center [766, 386] width 158 height 851
click at [831, 182] on span "Add" at bounding box center [826, 184] width 14 height 11
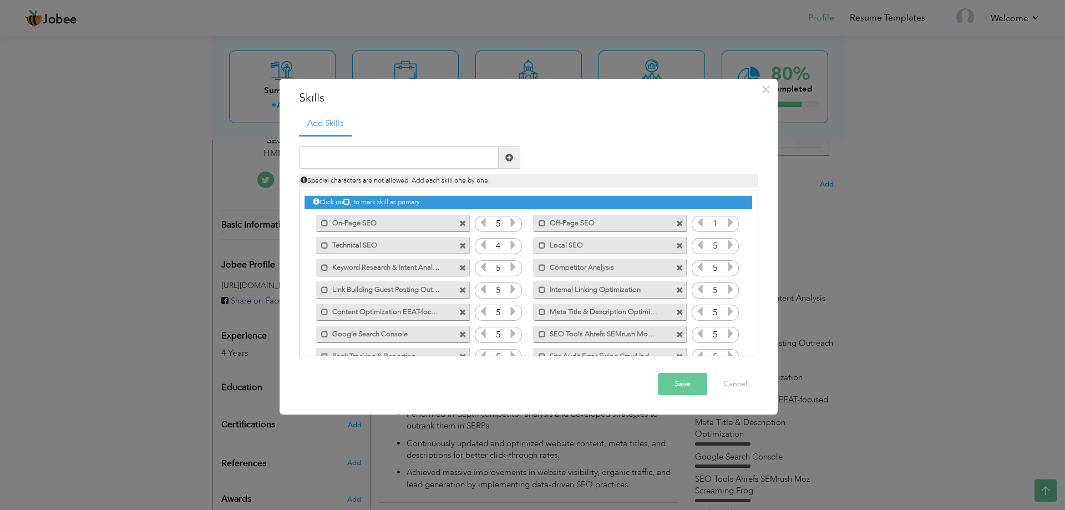
click at [729, 220] on icon at bounding box center [731, 222] width 10 height 10
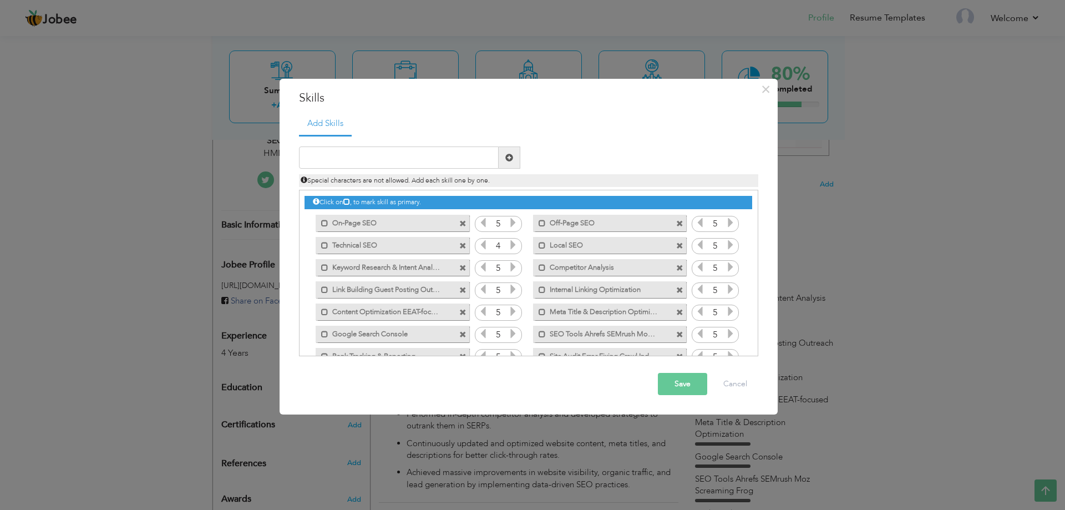
click at [678, 384] on button "Save" at bounding box center [682, 384] width 49 height 22
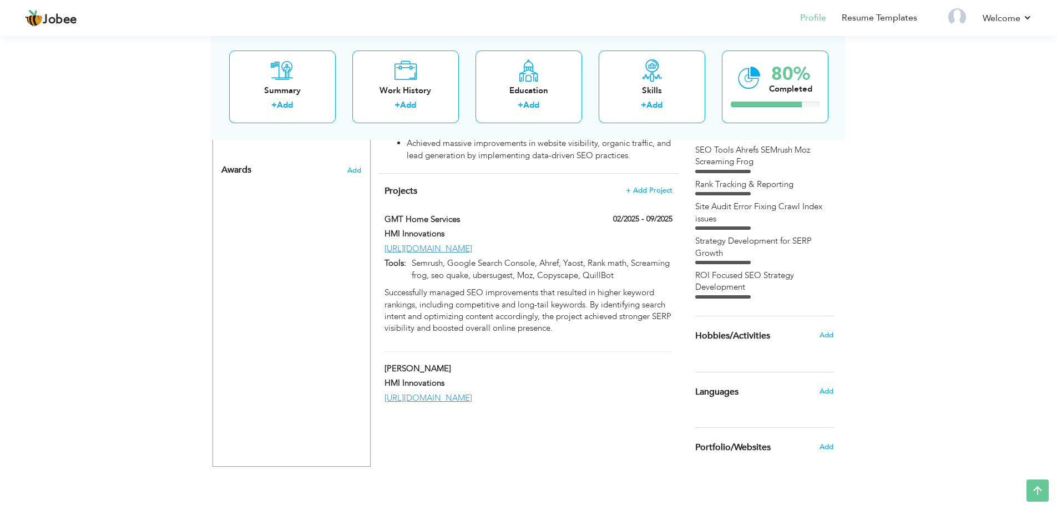
scroll to position [581, 0]
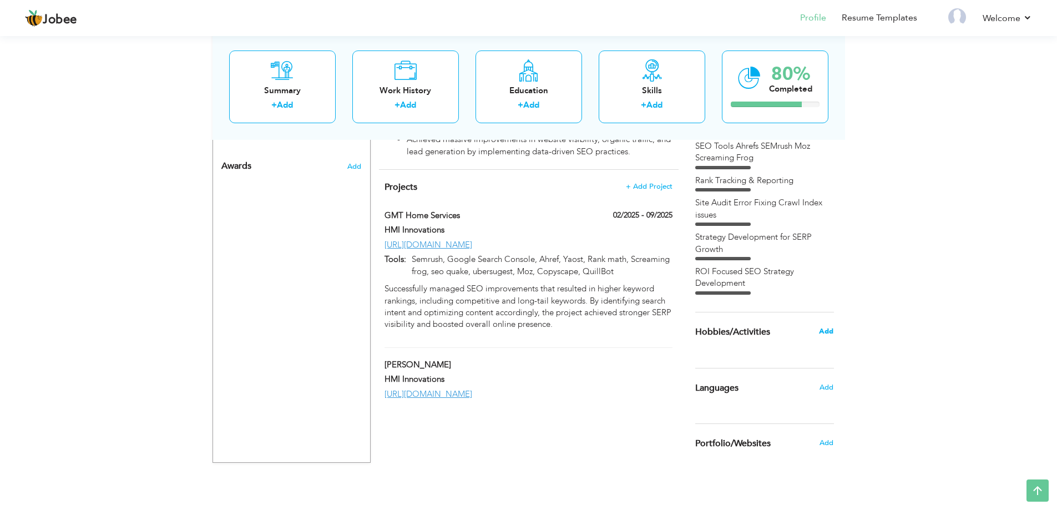
click at [824, 329] on span "Add" at bounding box center [826, 331] width 14 height 10
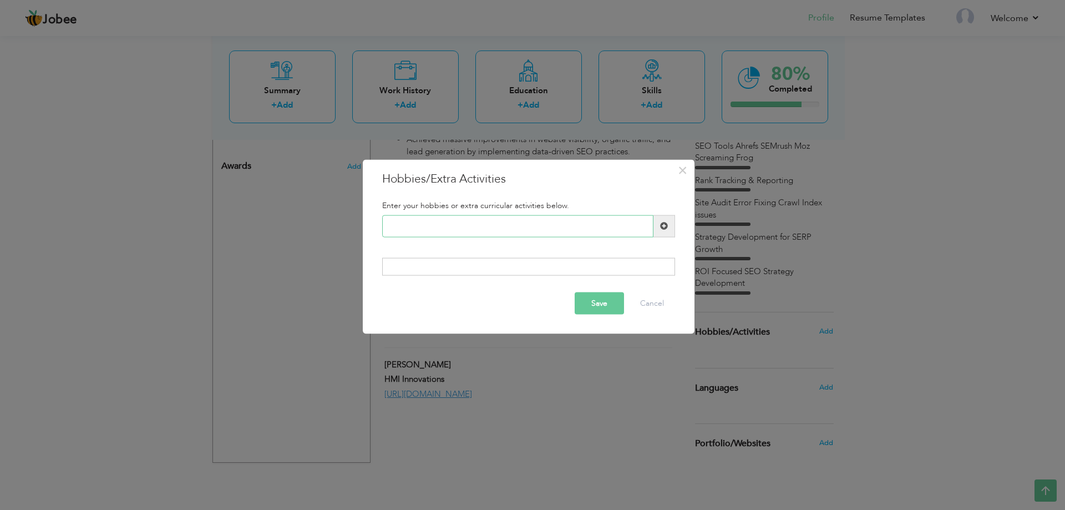
click at [482, 224] on input "text" at bounding box center [517, 226] width 271 height 22
click at [449, 227] on input "text" at bounding box center [517, 226] width 271 height 22
click at [451, 265] on div at bounding box center [528, 267] width 293 height 18
click at [451, 221] on input "text" at bounding box center [517, 226] width 271 height 22
paste input "Playing Cricket"
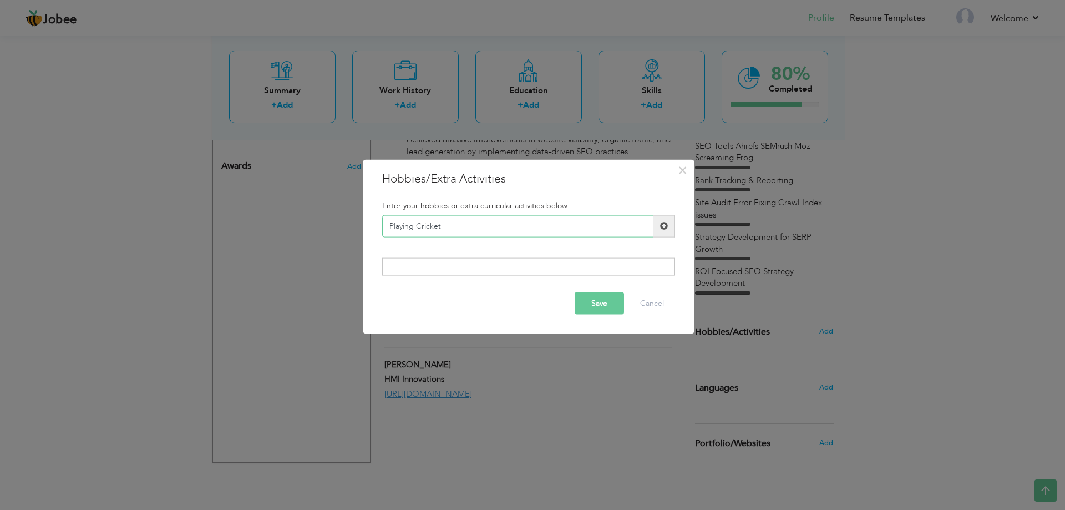
type input "Playing Cricket"
click at [666, 222] on span at bounding box center [664, 226] width 8 height 8
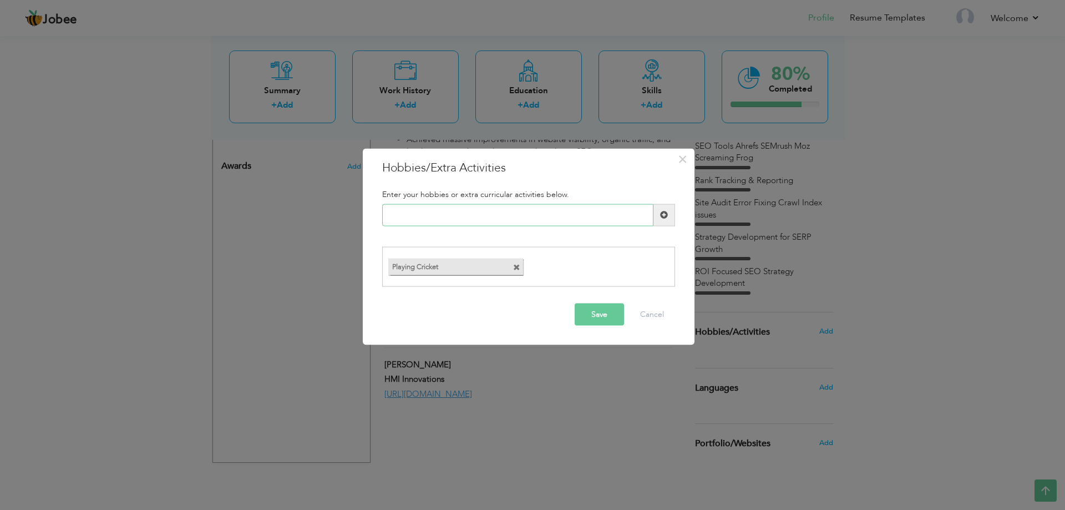
click at [495, 216] on input "text" at bounding box center [517, 215] width 271 height 22
paste input "Playing Snooker"
type input "Playing Snooker"
click at [657, 211] on span at bounding box center [664, 215] width 22 height 22
click at [600, 315] on button "Save" at bounding box center [599, 314] width 49 height 22
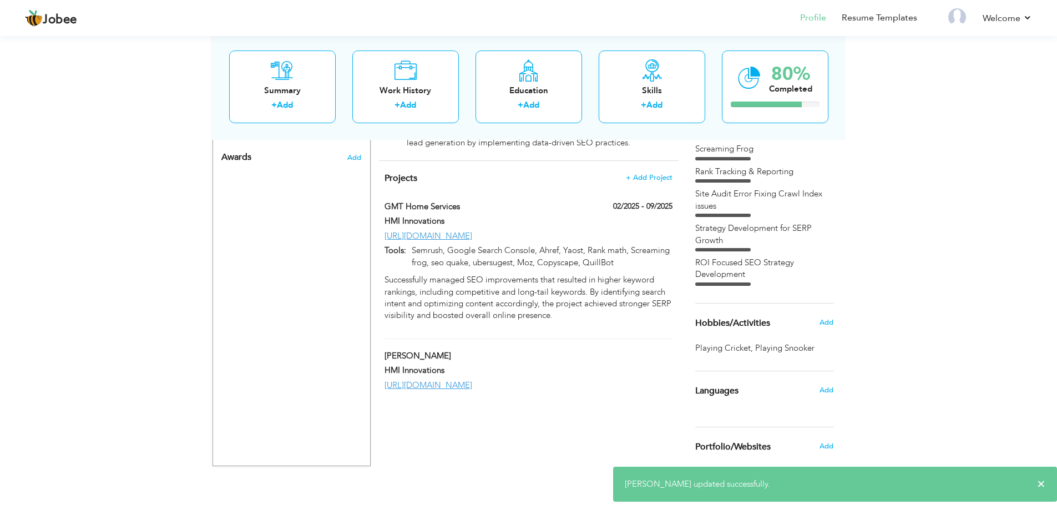
scroll to position [593, 0]
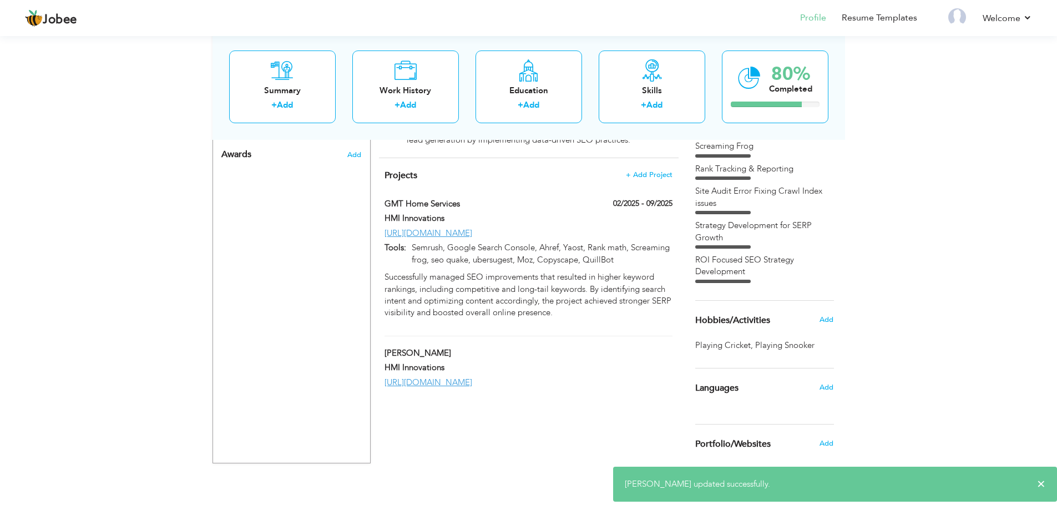
click at [743, 390] on div "Languages" at bounding box center [751, 388] width 129 height 22
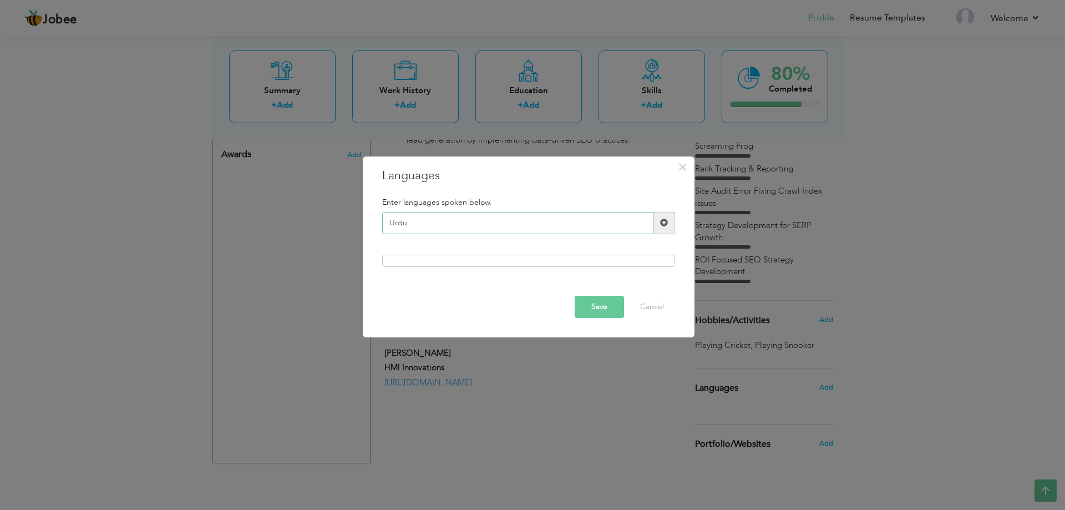
type input "Urdu"
click at [667, 220] on span at bounding box center [664, 223] width 8 height 8
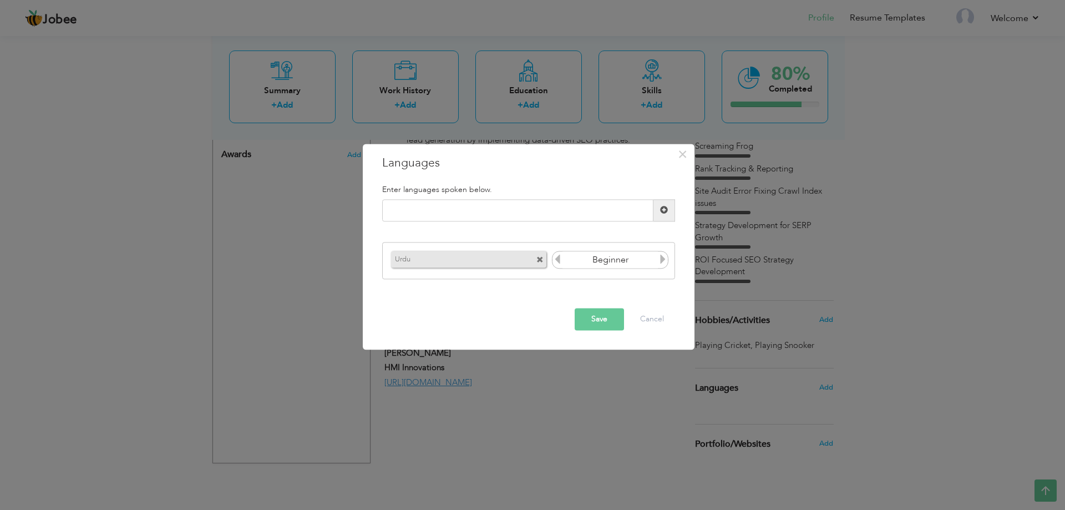
click at [661, 262] on icon at bounding box center [663, 260] width 10 height 10
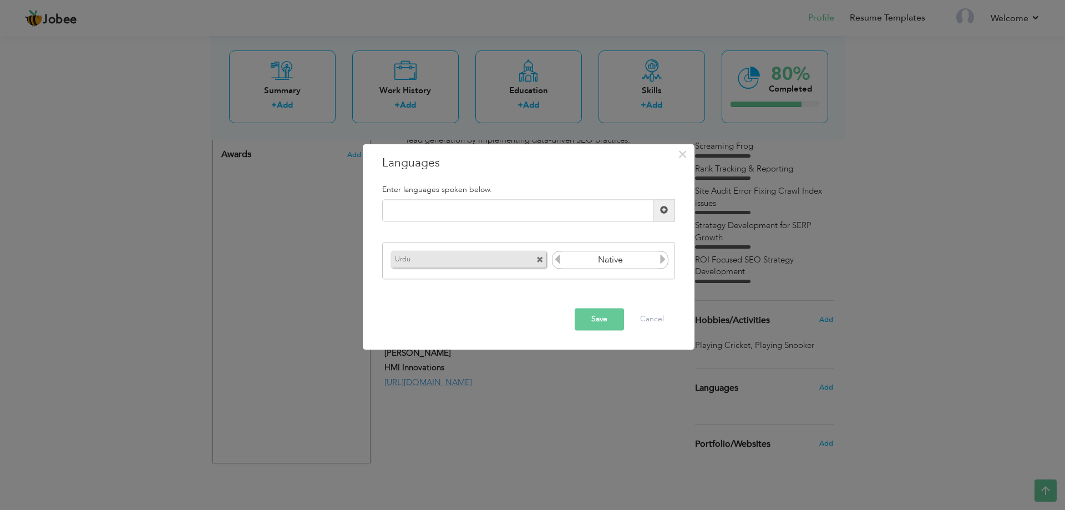
click at [661, 262] on icon at bounding box center [663, 260] width 10 height 10
click at [552, 258] on icon at bounding box center [557, 260] width 10 height 10
click at [556, 258] on icon at bounding box center [557, 260] width 10 height 10
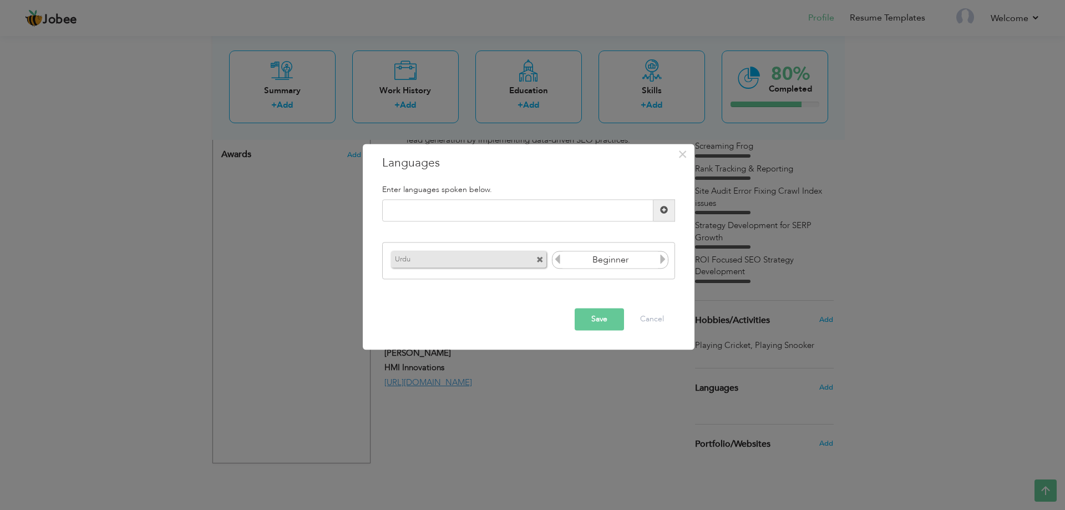
click at [668, 260] on icon at bounding box center [663, 260] width 10 height 10
click at [665, 259] on icon at bounding box center [663, 260] width 10 height 10
click at [526, 214] on input "text" at bounding box center [517, 210] width 271 height 22
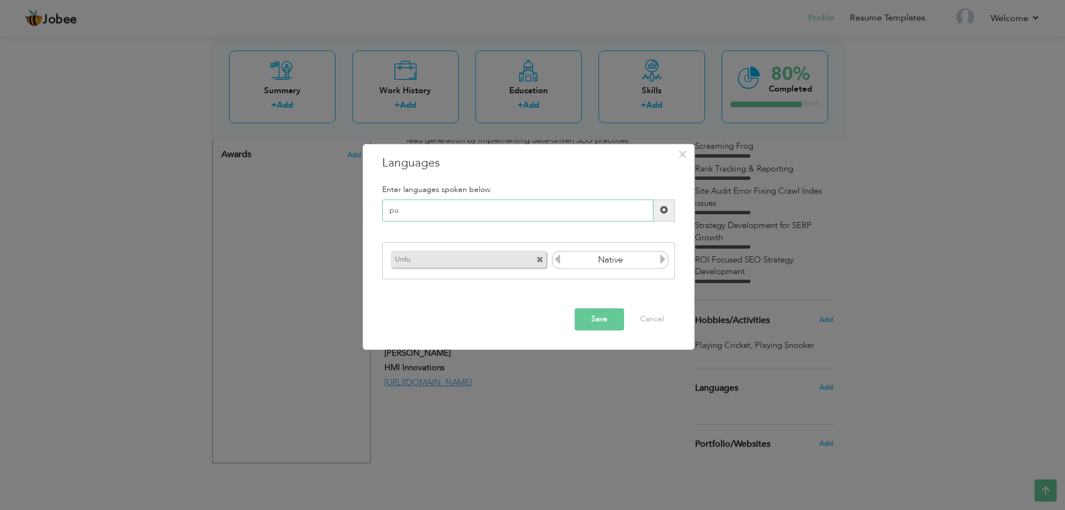
type input "p"
type input "e"
type input "English"
click at [667, 212] on span at bounding box center [664, 210] width 8 height 8
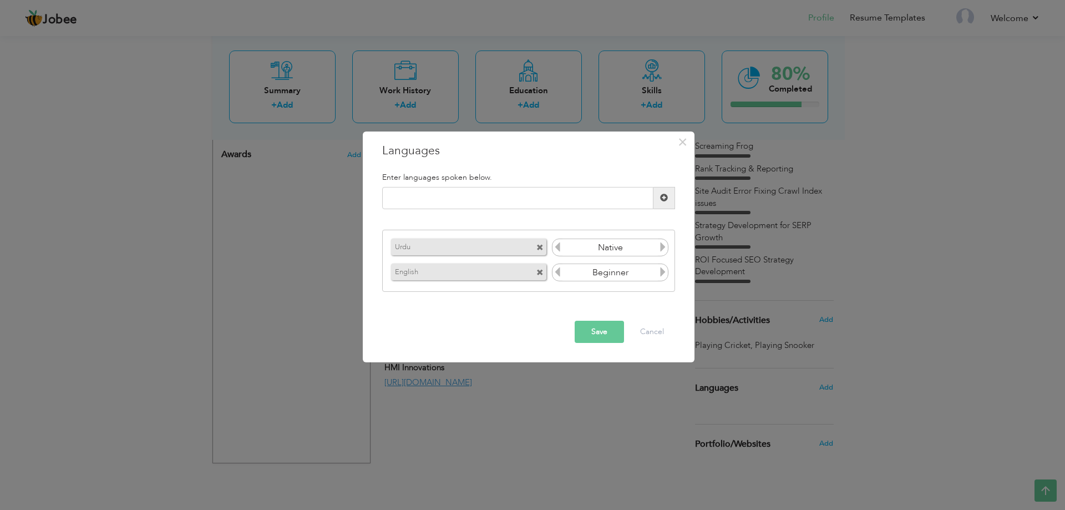
click at [661, 273] on icon at bounding box center [663, 272] width 10 height 10
click at [444, 198] on input "text" at bounding box center [517, 198] width 271 height 22
type input "Punjabi"
click at [662, 194] on span at bounding box center [664, 198] width 8 height 8
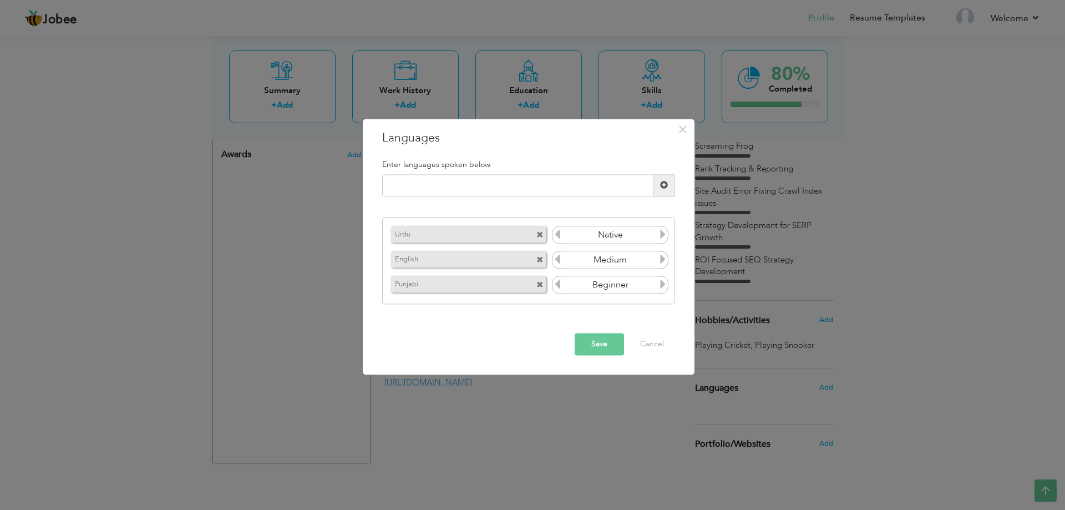
click at [664, 285] on icon at bounding box center [663, 285] width 10 height 10
click at [474, 188] on input "text" at bounding box center [517, 185] width 271 height 22
type input "Saraiki"
click at [659, 186] on span at bounding box center [664, 185] width 22 height 22
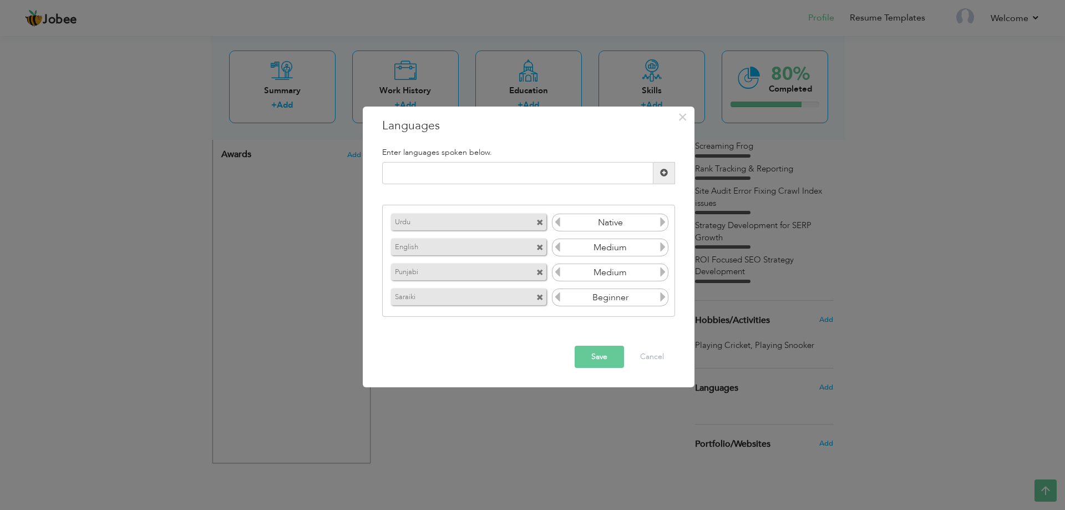
click at [660, 298] on icon at bounding box center [663, 297] width 10 height 10
click at [662, 273] on icon at bounding box center [663, 272] width 10 height 10
click at [594, 352] on button "Save" at bounding box center [599, 357] width 49 height 22
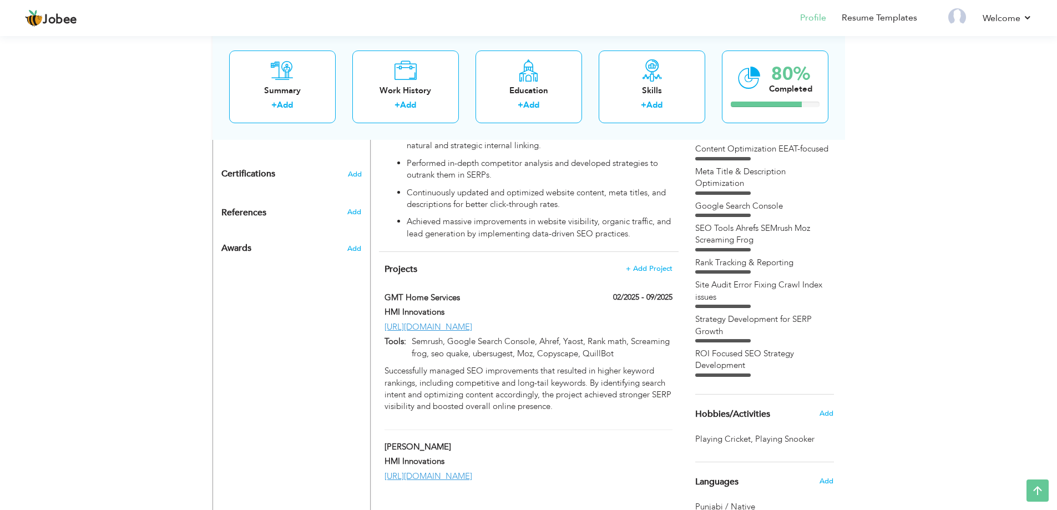
scroll to position [444, 0]
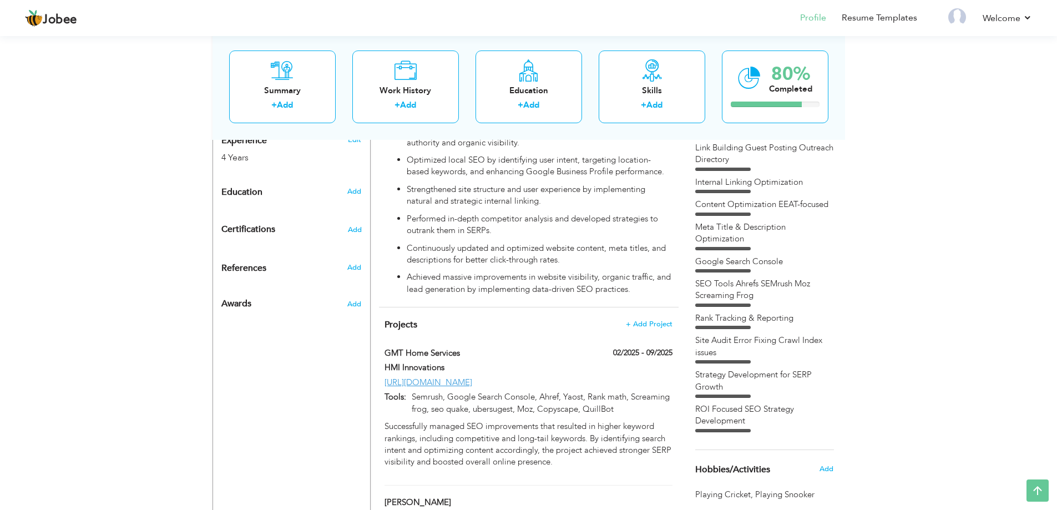
click at [768, 227] on div "Meta Title & Description Optimization" at bounding box center [764, 233] width 139 height 24
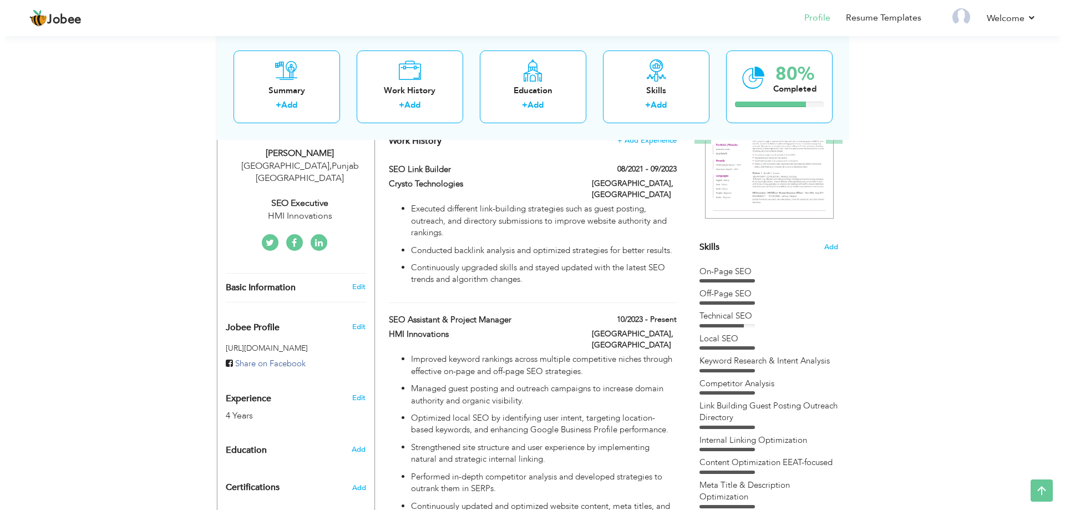
scroll to position [166, 0]
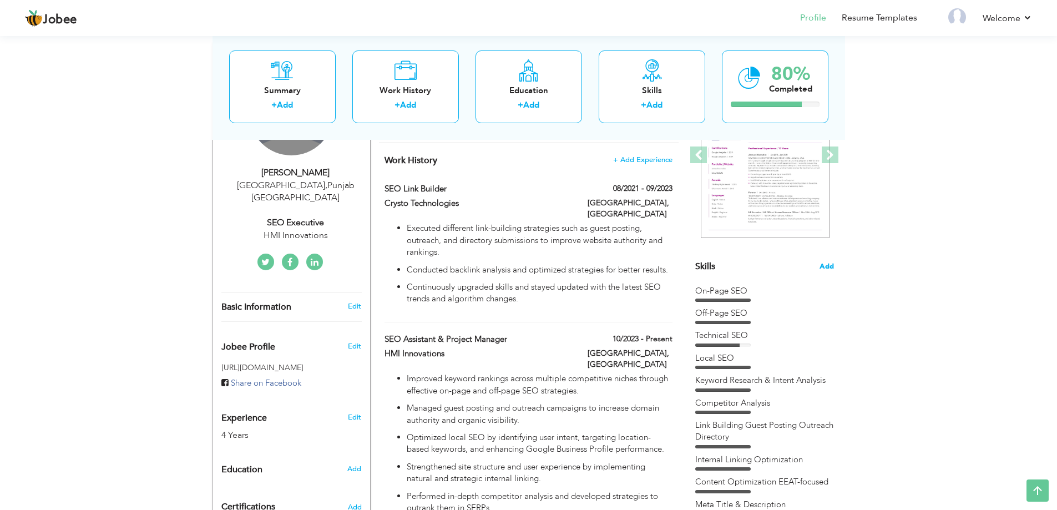
click at [825, 262] on span "Add" at bounding box center [826, 266] width 14 height 11
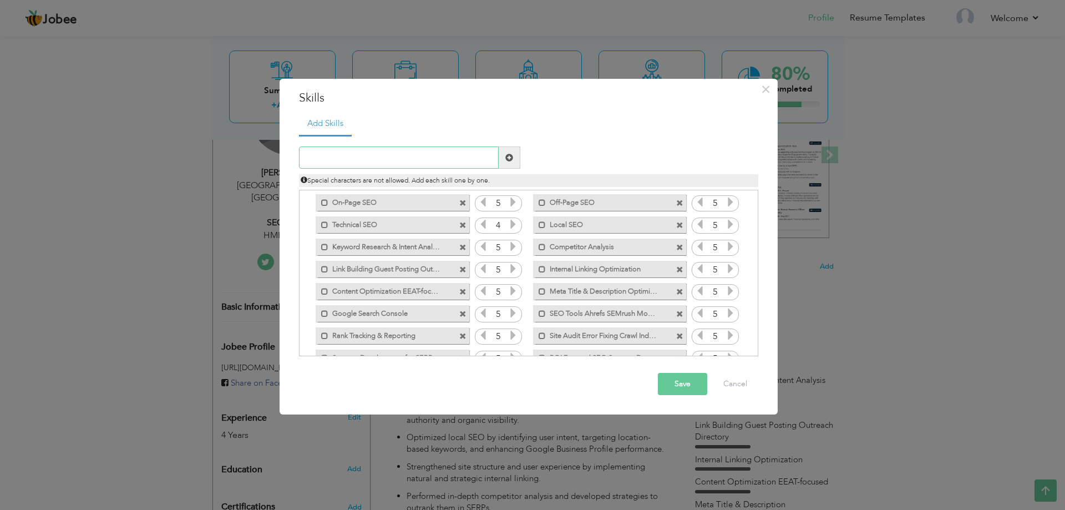
scroll to position [0, 0]
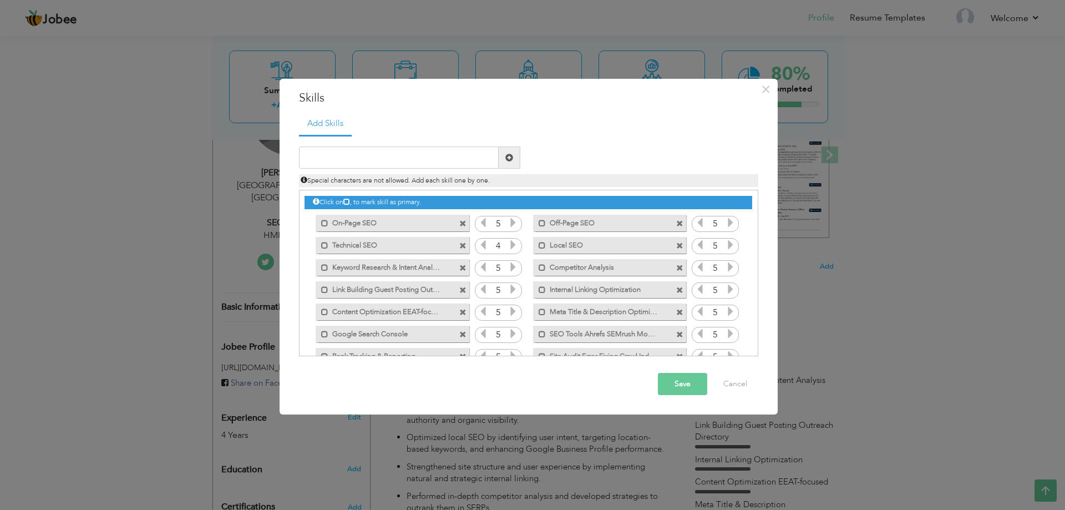
click at [567, 306] on label "Meta Title & Description Optimization" at bounding box center [602, 310] width 112 height 14
click at [567, 308] on label "Meta Title & Description Optimization" at bounding box center [603, 310] width 110 height 14
click at [567, 308] on label "Meta Title & Description Optimization" at bounding box center [602, 310] width 112 height 14
click at [567, 308] on label "Meta Title & Description Optimization" at bounding box center [603, 310] width 110 height 14
click at [567, 308] on label "Meta Title & Description Optimization" at bounding box center [602, 310] width 112 height 14
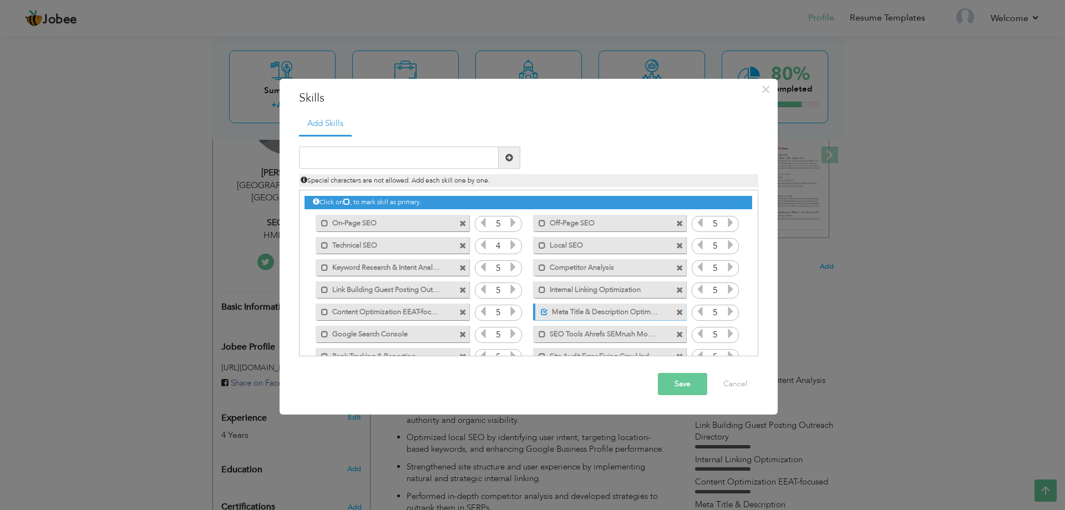
click at [567, 308] on label "Meta Title & Description Optimization" at bounding box center [603, 310] width 110 height 14
click at [321, 220] on span at bounding box center [324, 223] width 7 height 7
click at [540, 226] on span at bounding box center [542, 223] width 7 height 7
click at [545, 222] on span at bounding box center [544, 223] width 7 height 7
click at [326, 221] on span at bounding box center [326, 223] width 7 height 7
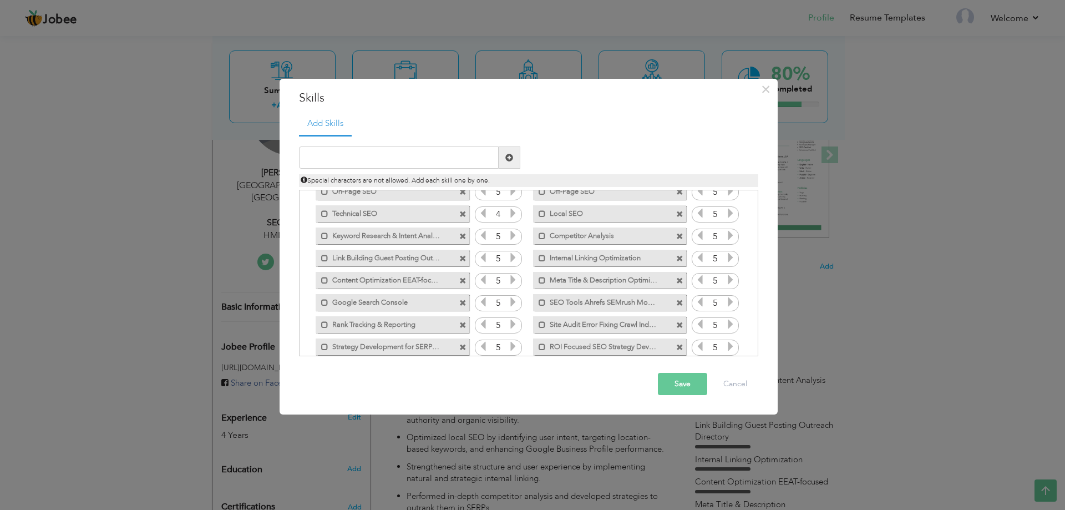
scroll to position [47, 0]
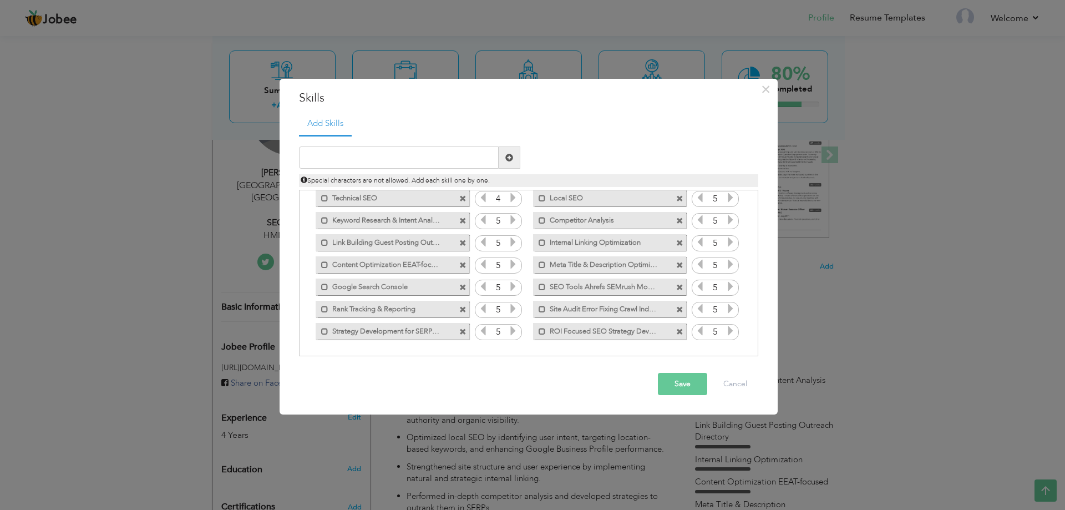
click at [679, 381] on button "Save" at bounding box center [682, 384] width 49 height 22
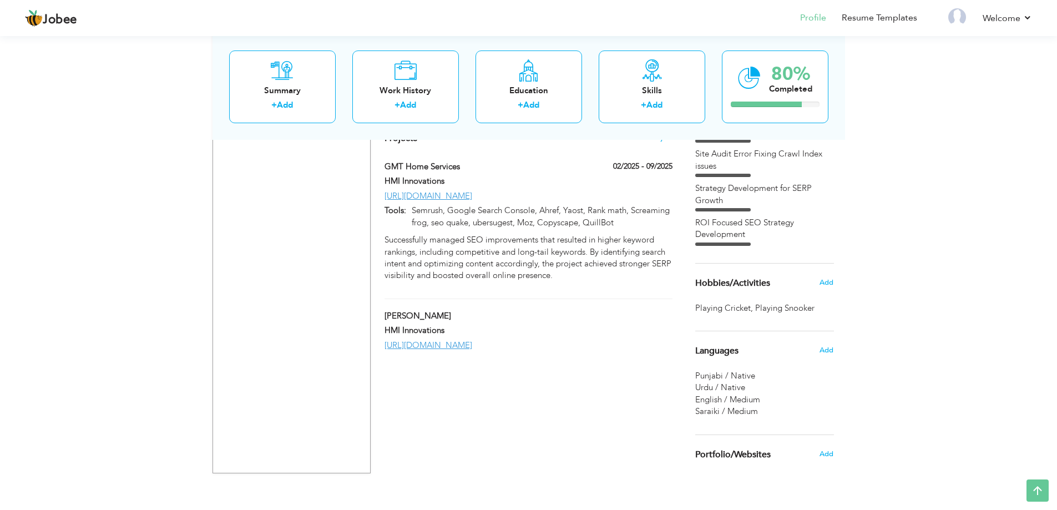
scroll to position [641, 0]
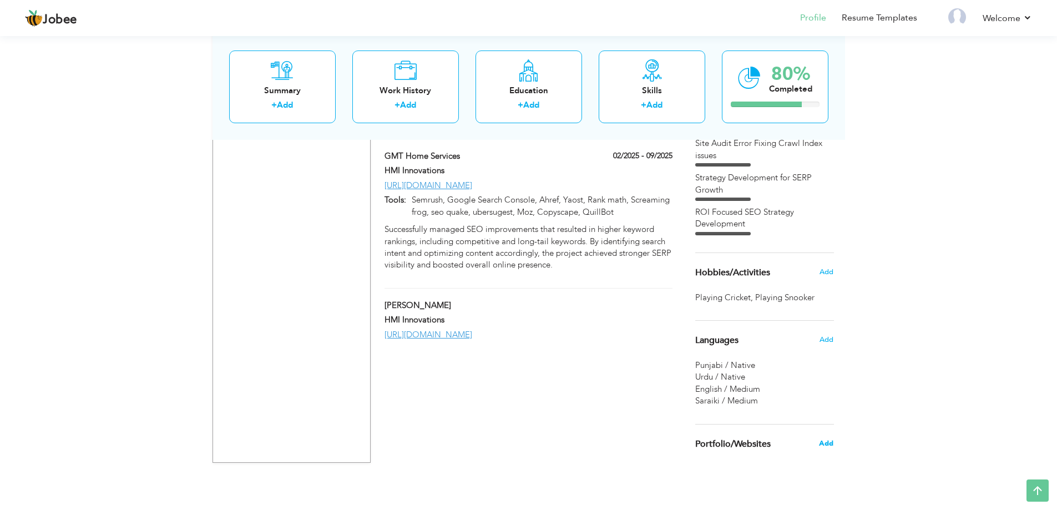
click at [828, 445] on span "Add" at bounding box center [826, 443] width 14 height 10
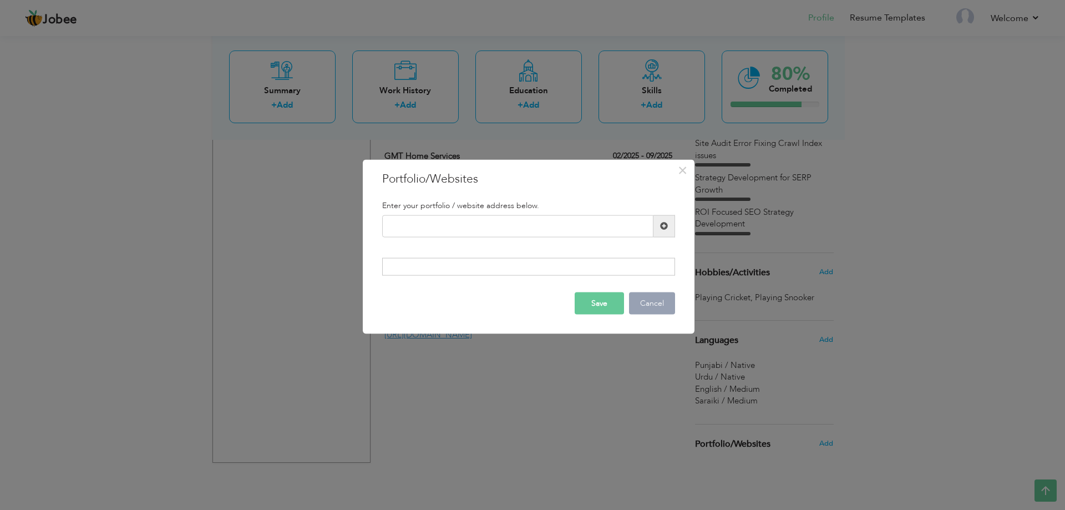
click at [653, 298] on button "Cancel" at bounding box center [652, 303] width 46 height 22
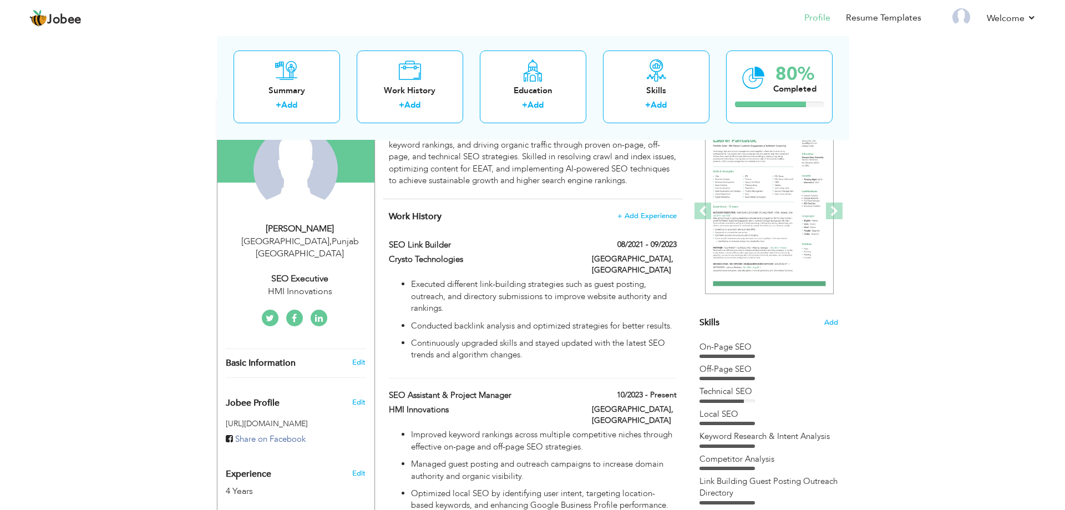
scroll to position [111, 0]
click at [354, 357] on link "Edit" at bounding box center [354, 362] width 13 height 10
type input "[PERSON_NAME]"
type input "03036601736"
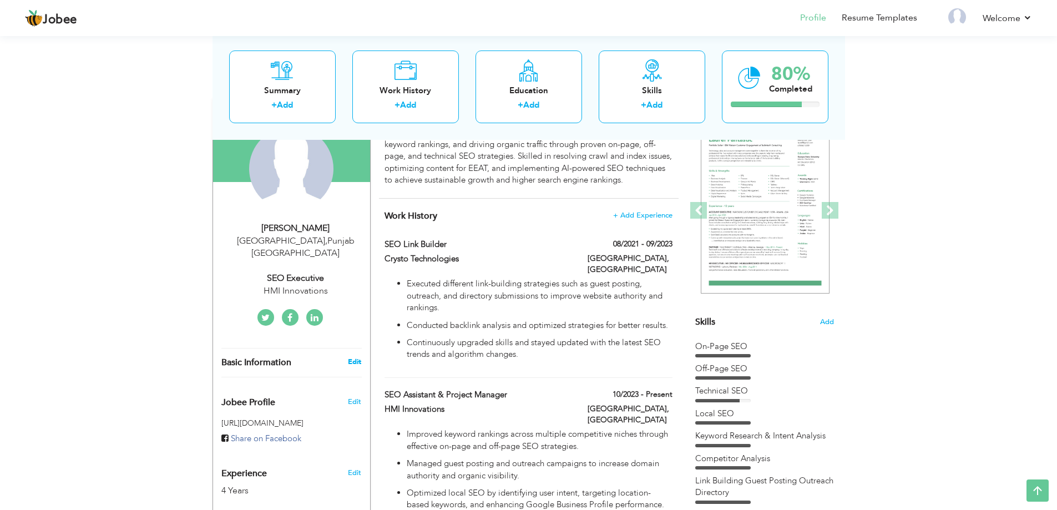
select select "number:166"
type input "[GEOGRAPHIC_DATA]"
select select "number:6"
type input "HMI Innovations"
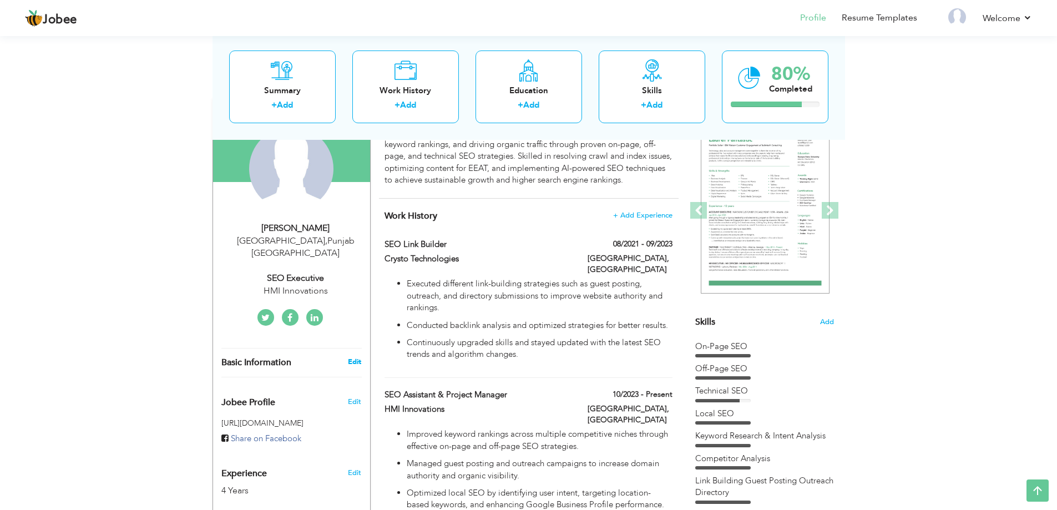
type input "SEO Executive"
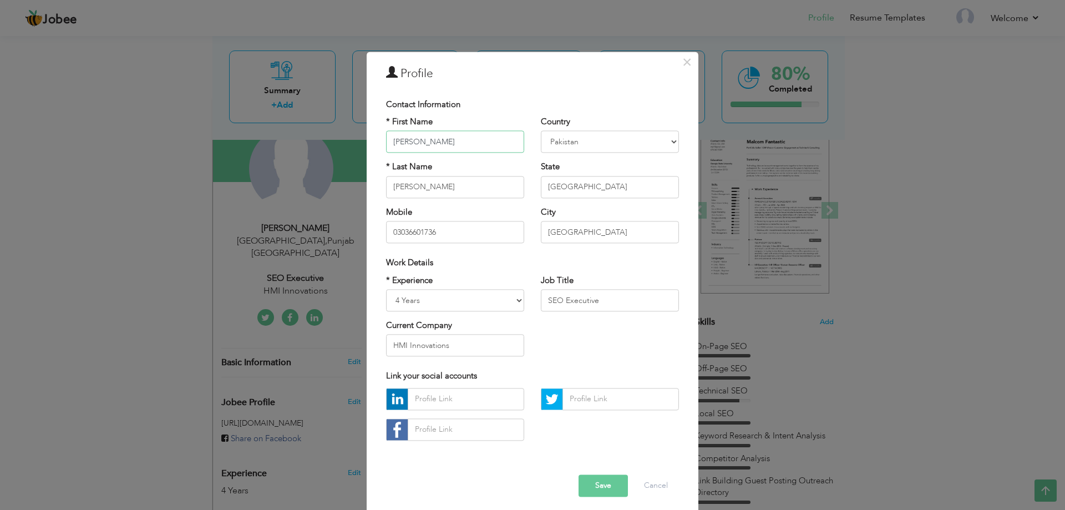
scroll to position [6, 0]
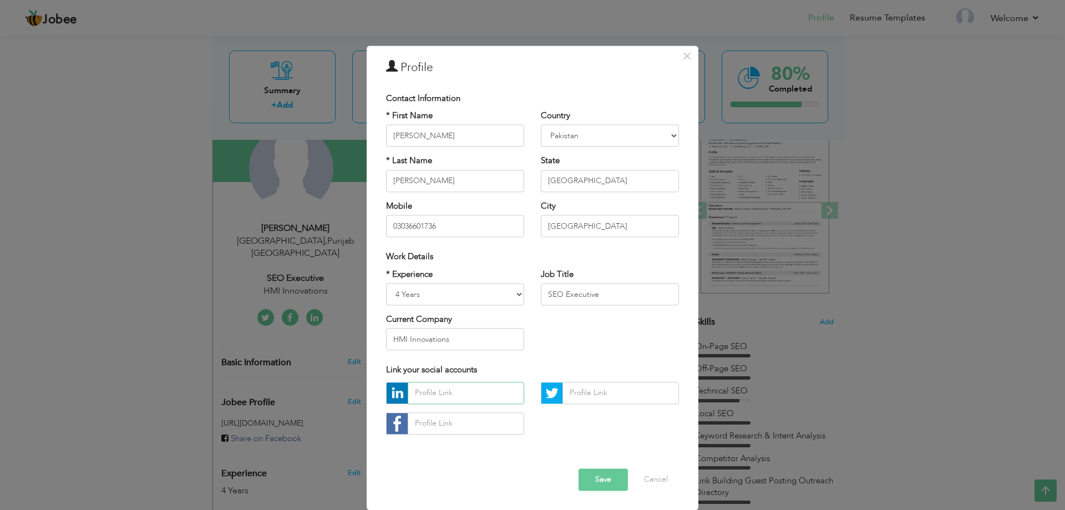
click at [433, 388] on input "text" at bounding box center [466, 393] width 116 height 22
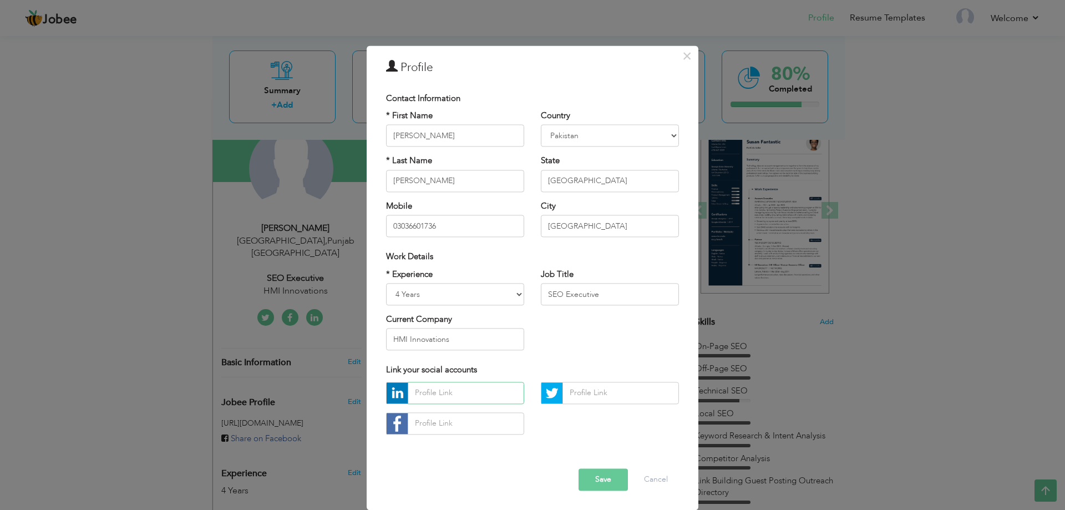
paste input "[URL][DOMAIN_NAME]"
type input "[URL][DOMAIN_NAME]"
click at [599, 475] on button "Save" at bounding box center [603, 479] width 49 height 22
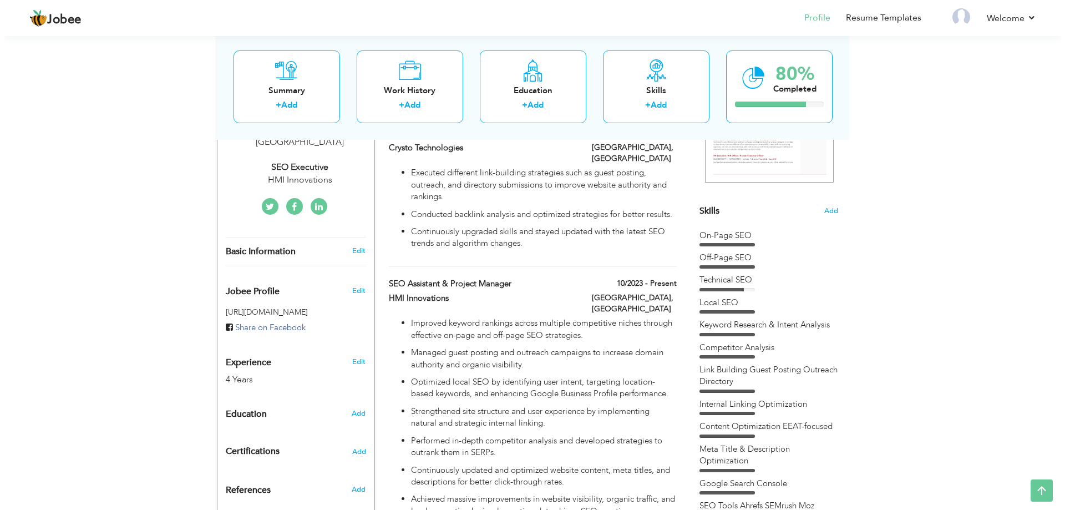
scroll to position [277, 0]
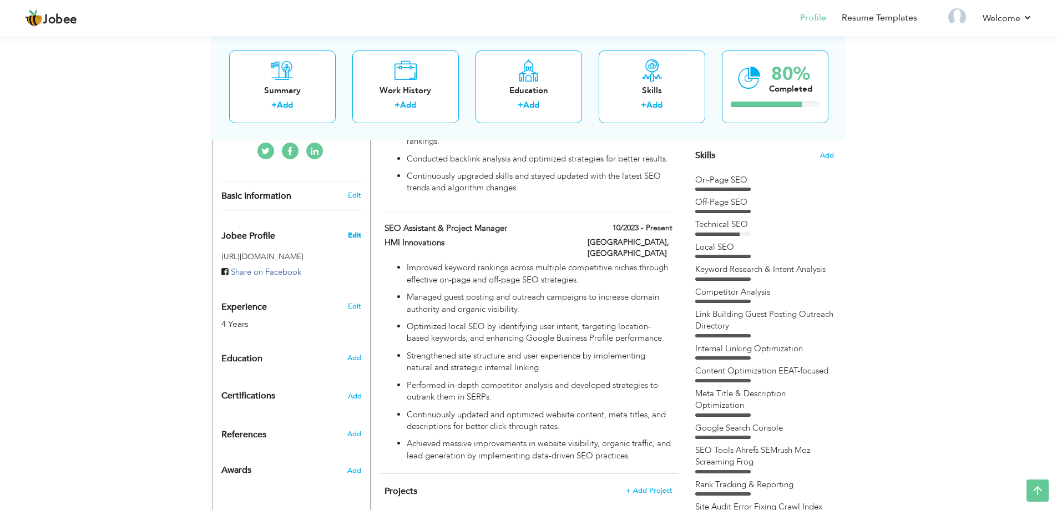
click at [349, 230] on span "Edit" at bounding box center [354, 235] width 13 height 10
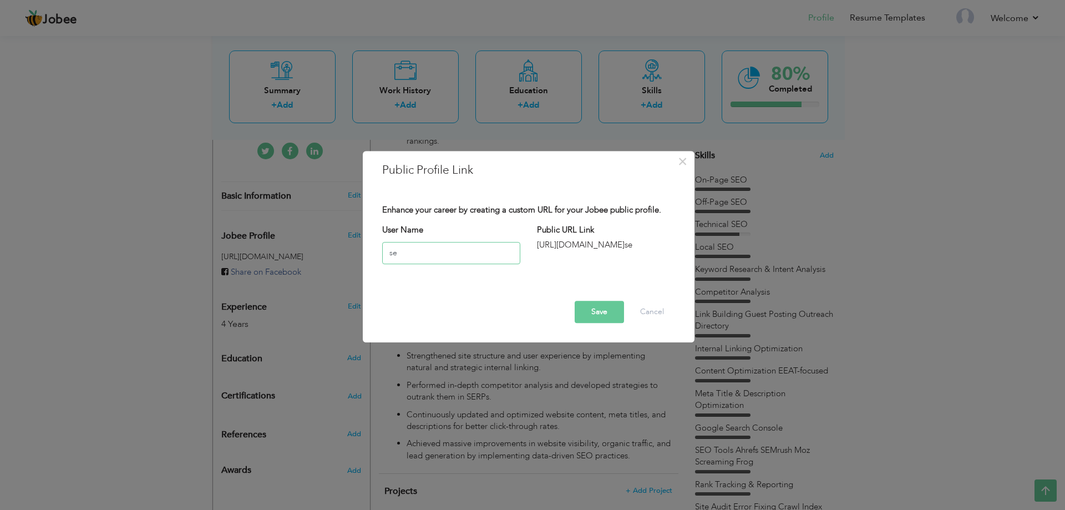
type input "s"
type input "asadseoexpert"
click at [591, 307] on button "Save" at bounding box center [599, 312] width 49 height 22
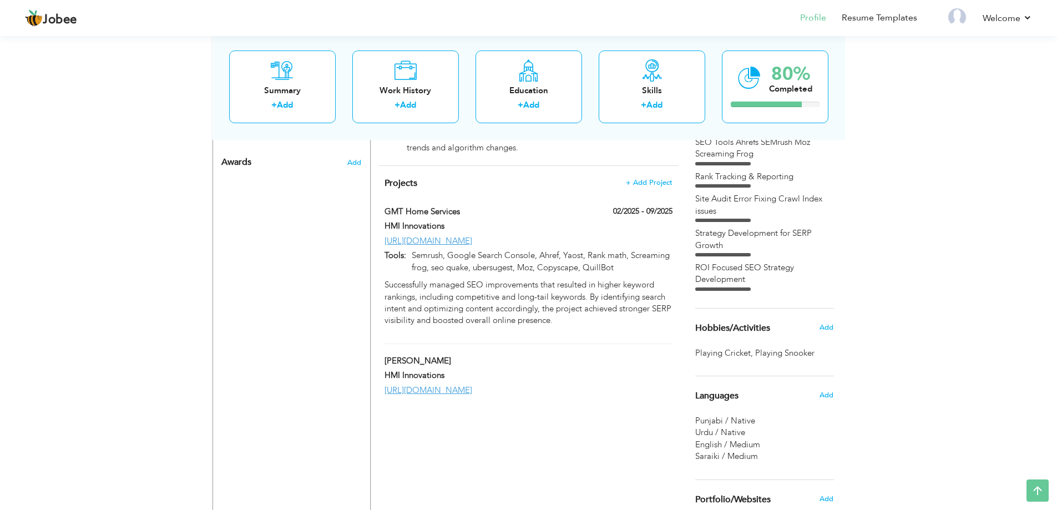
scroll to position [530, 0]
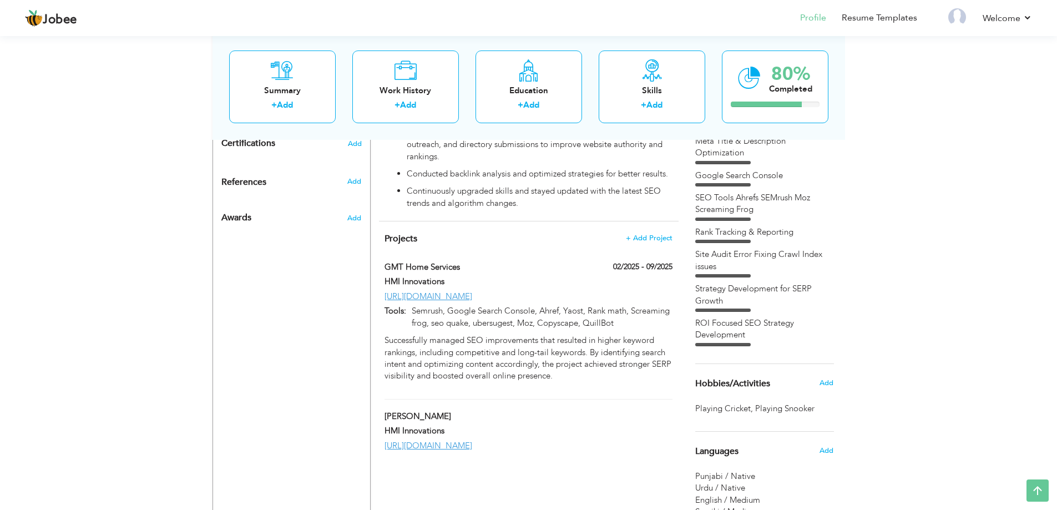
click at [99, 272] on div "View Resume Export PDF Profile Summary Public Link Experience Education Awards …" at bounding box center [528, 62] width 1057 height 1117
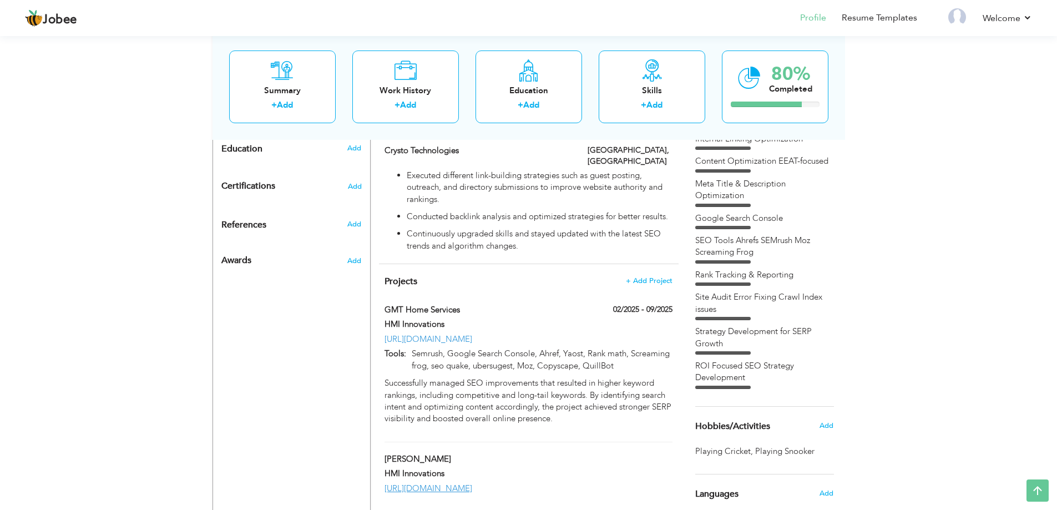
scroll to position [555, 0]
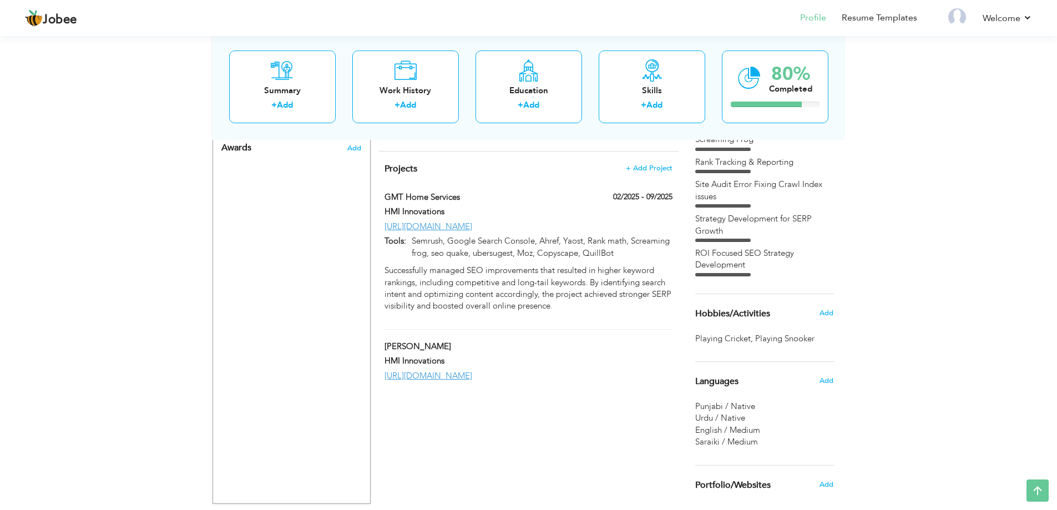
scroll to position [641, 0]
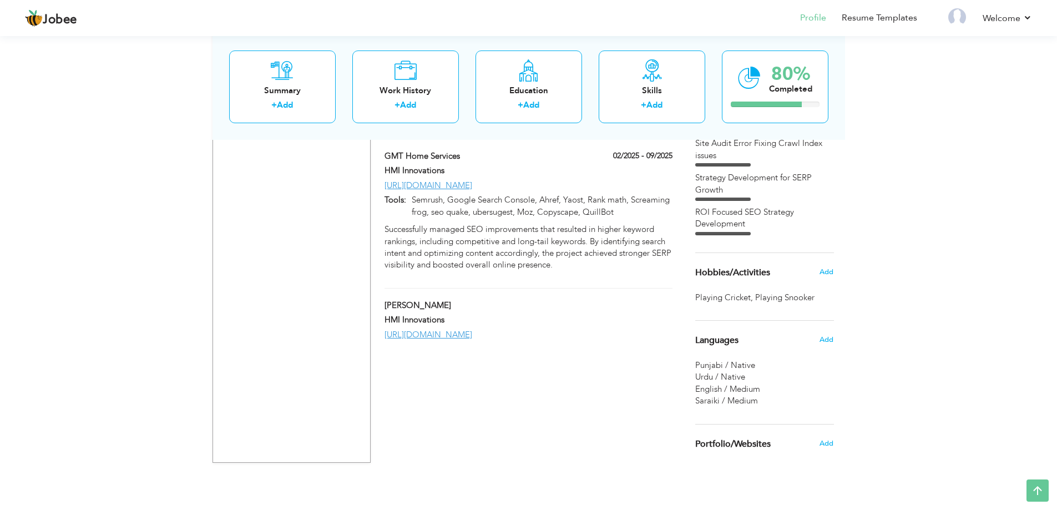
click at [484, 329] on div "[URL][DOMAIN_NAME]" at bounding box center [528, 335] width 304 height 12
type input "[PERSON_NAME]"
type input "HMI Innovations"
type input "[URL][DOMAIN_NAME]"
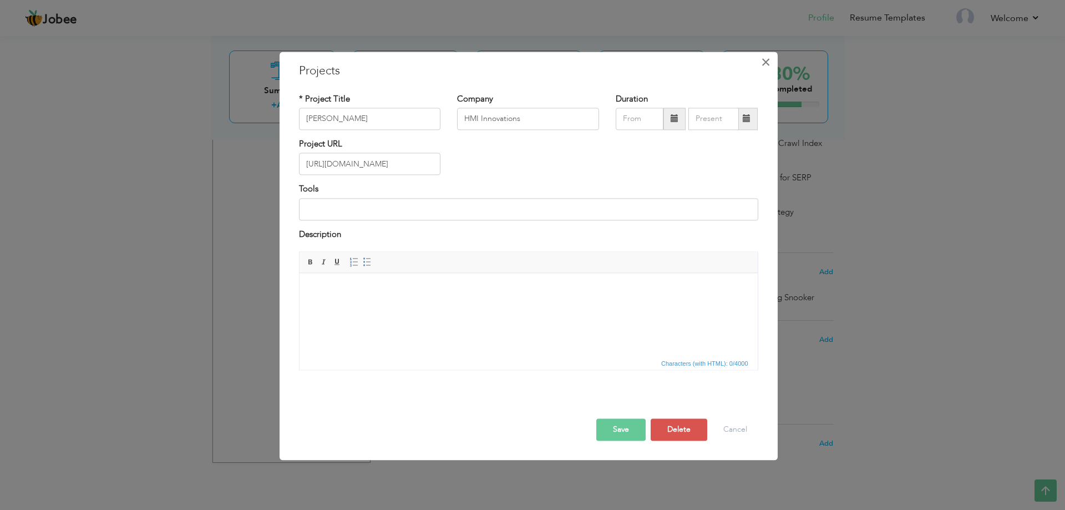
click at [765, 63] on span "×" at bounding box center [765, 62] width 9 height 20
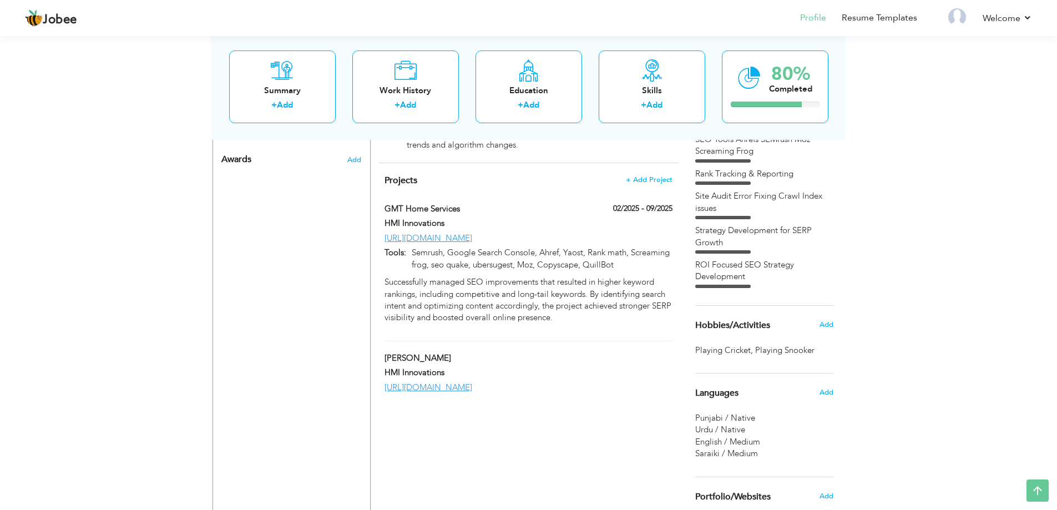
scroll to position [530, 0]
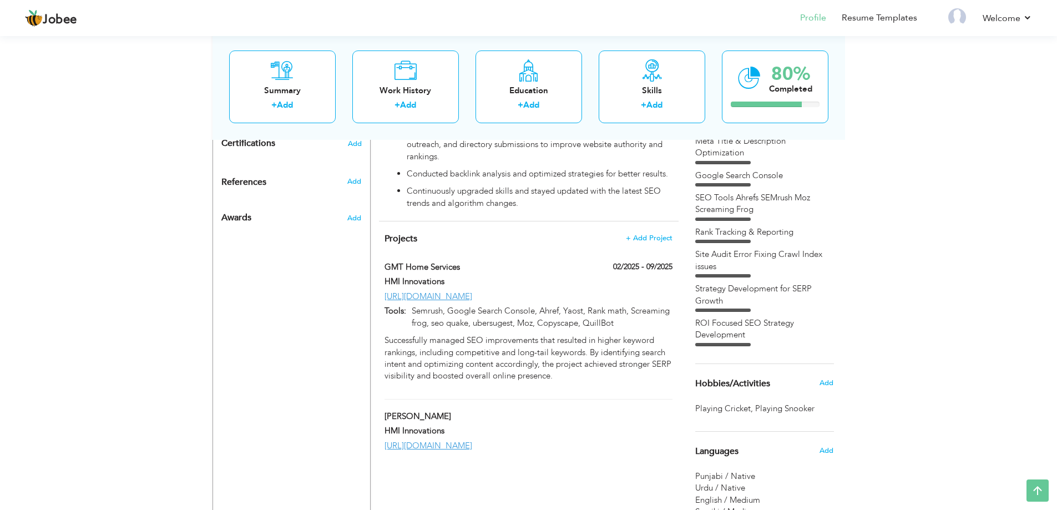
click at [174, 264] on div "View Resume Export PDF Profile Summary Public Link Experience Education Awards …" at bounding box center [528, 62] width 1057 height 1117
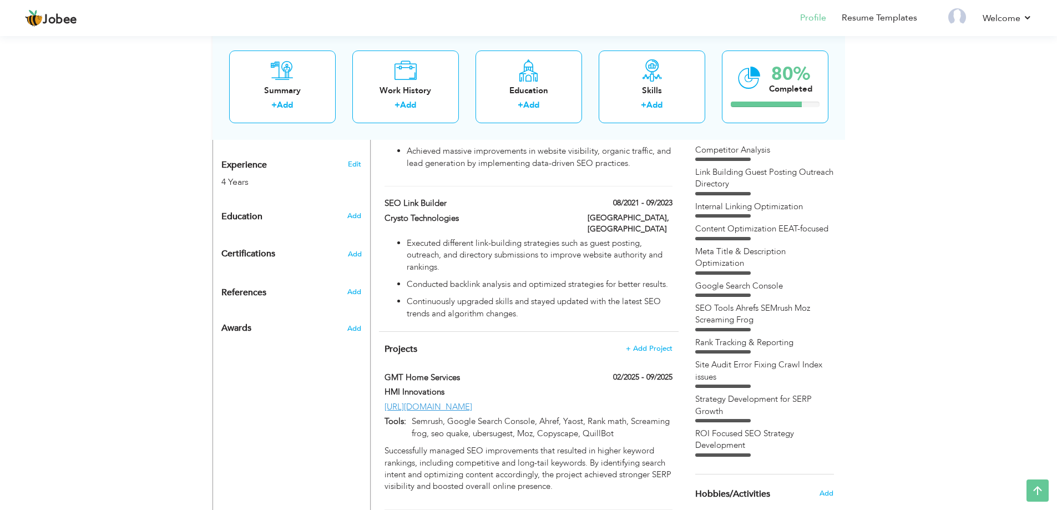
scroll to position [419, 0]
